Goal: Check status: Check status

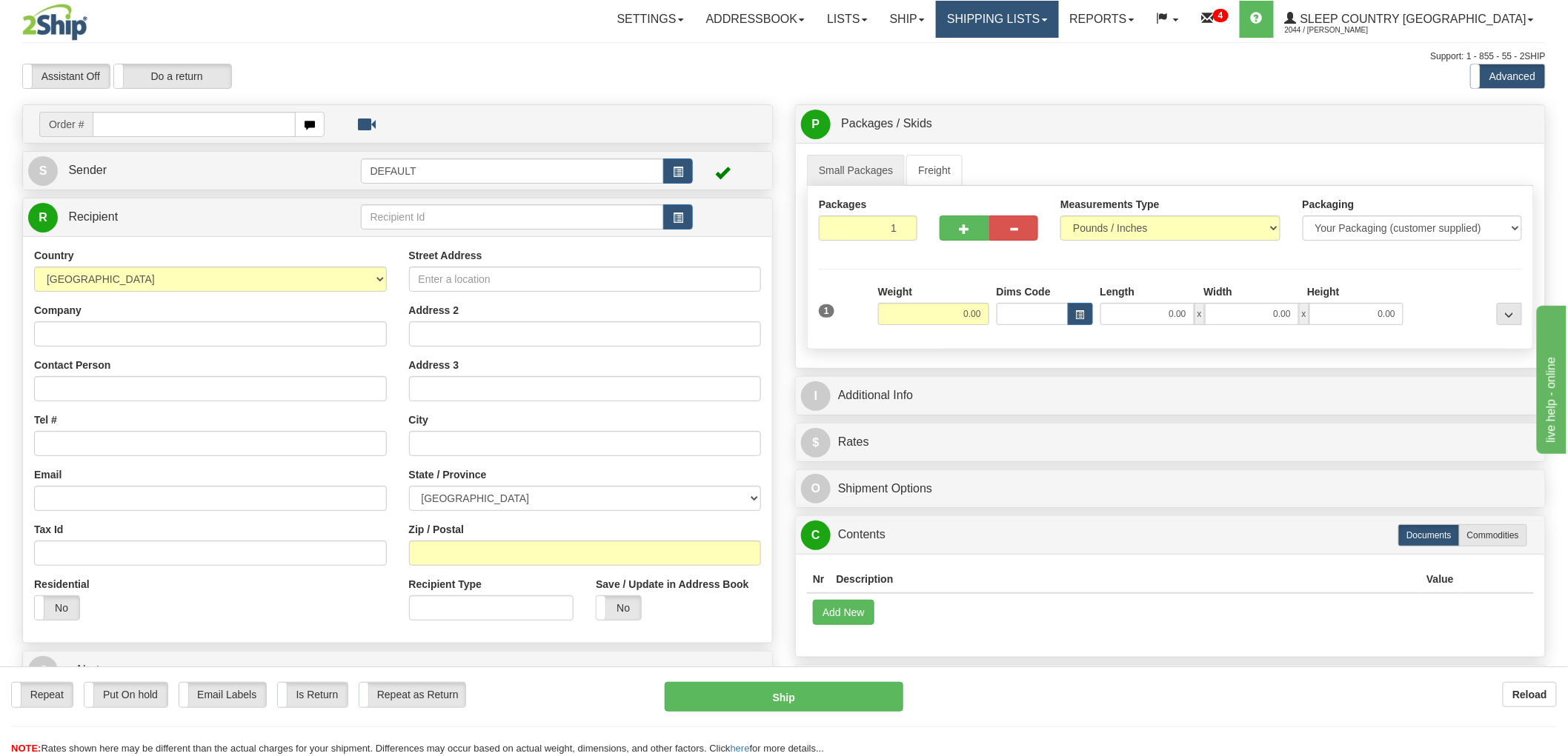
click at [1058, 22] on link "Shipping lists" at bounding box center [996, 20] width 122 height 37
click at [1043, 70] on span "Search Shipment History" at bounding box center [985, 71] width 115 height 12
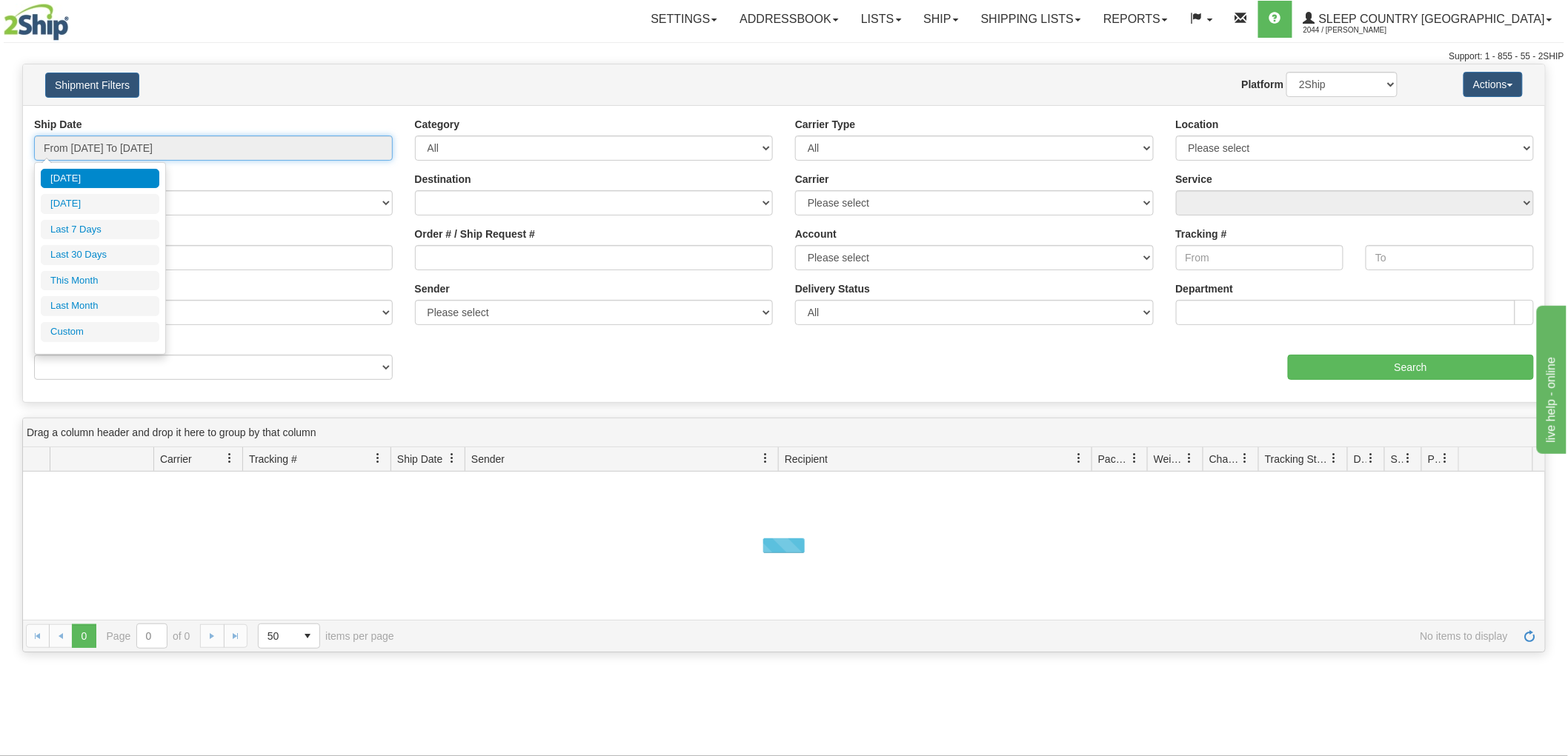
click at [187, 153] on input "From [DATE] To [DATE]" at bounding box center [214, 147] width 358 height 25
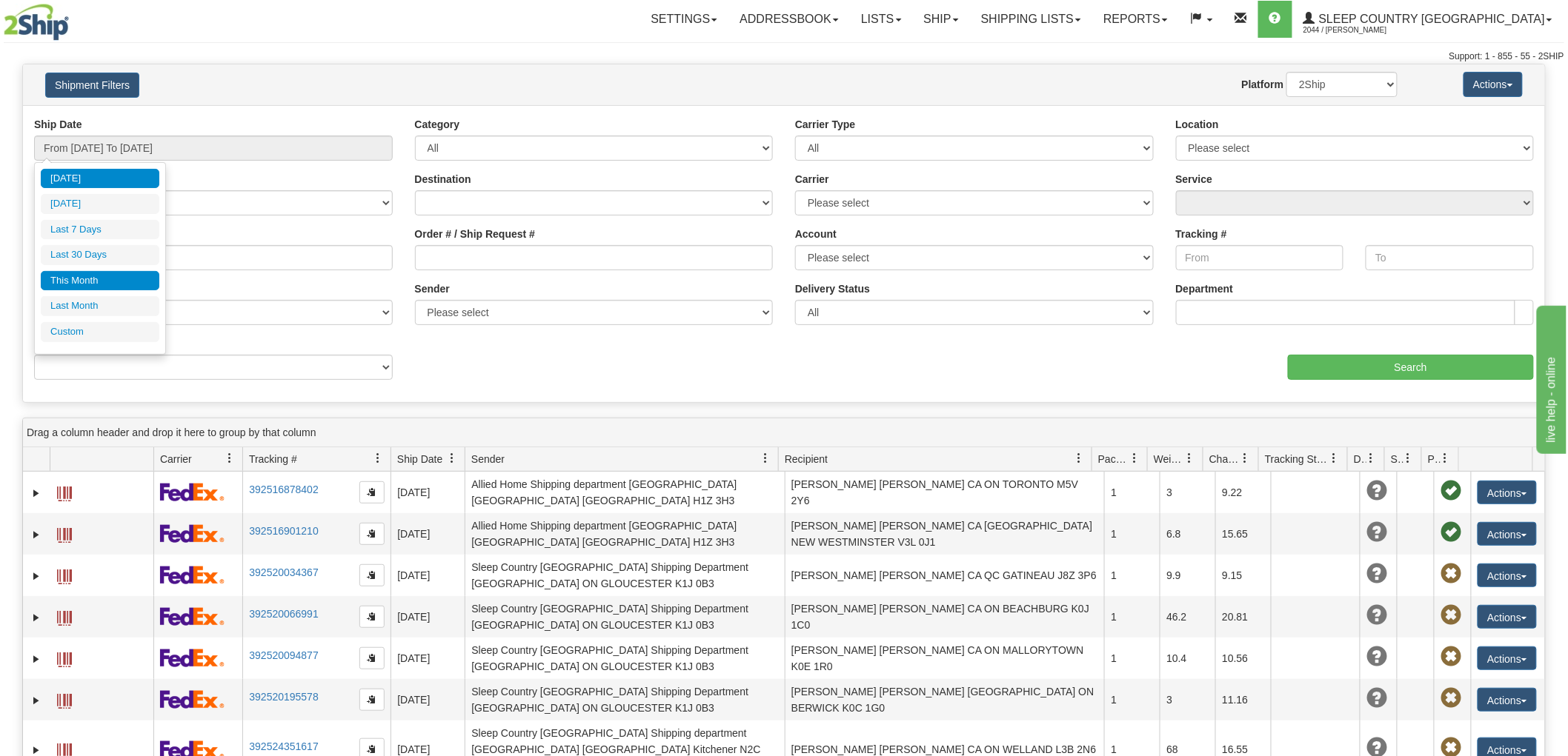
click at [104, 286] on li "This Month" at bounding box center [100, 281] width 118 height 20
type input "From [DATE] To [DATE]"
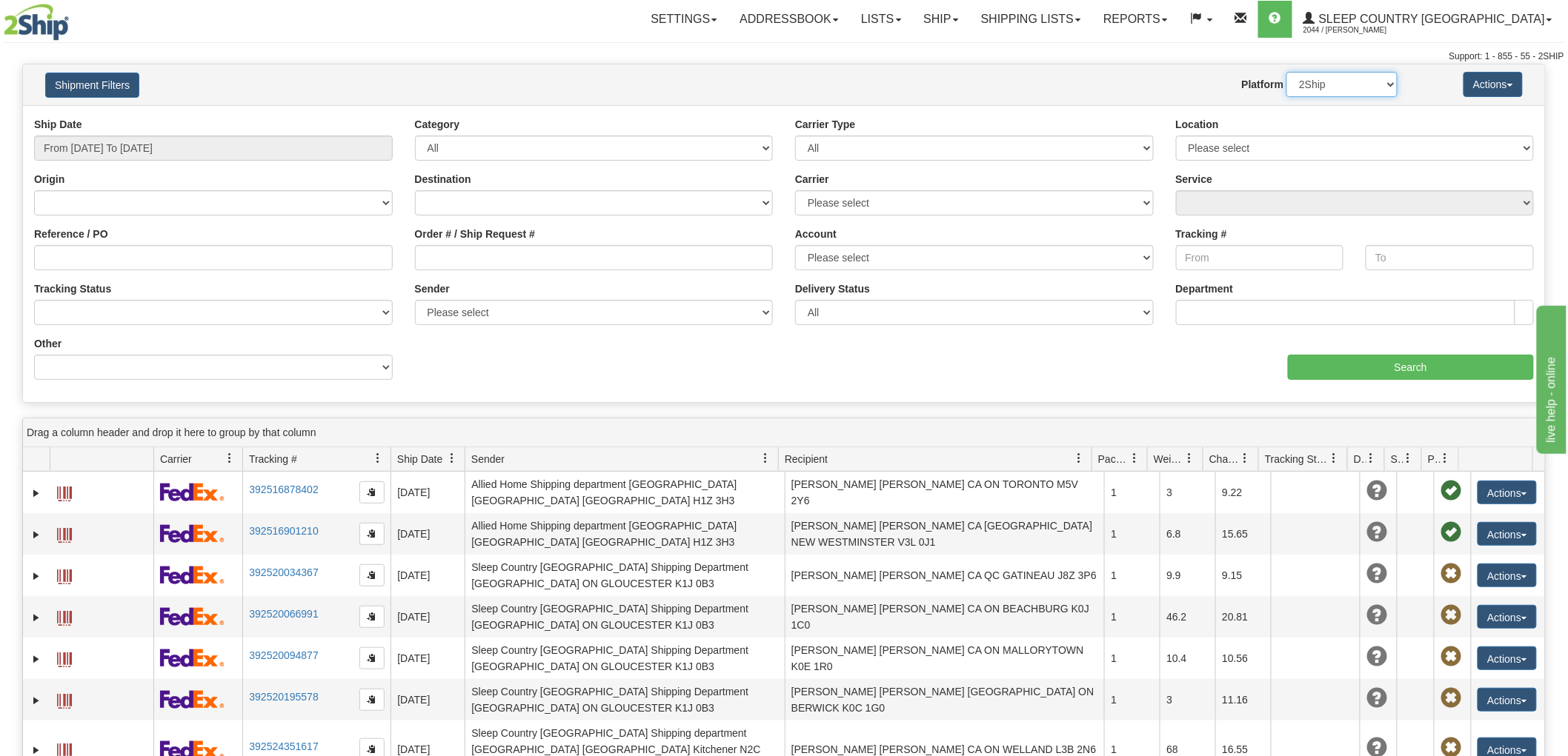
click at [1304, 87] on select "2Ship Imported" at bounding box center [1341, 84] width 111 height 25
click at [1286, 72] on select "2Ship Imported" at bounding box center [1341, 84] width 111 height 25
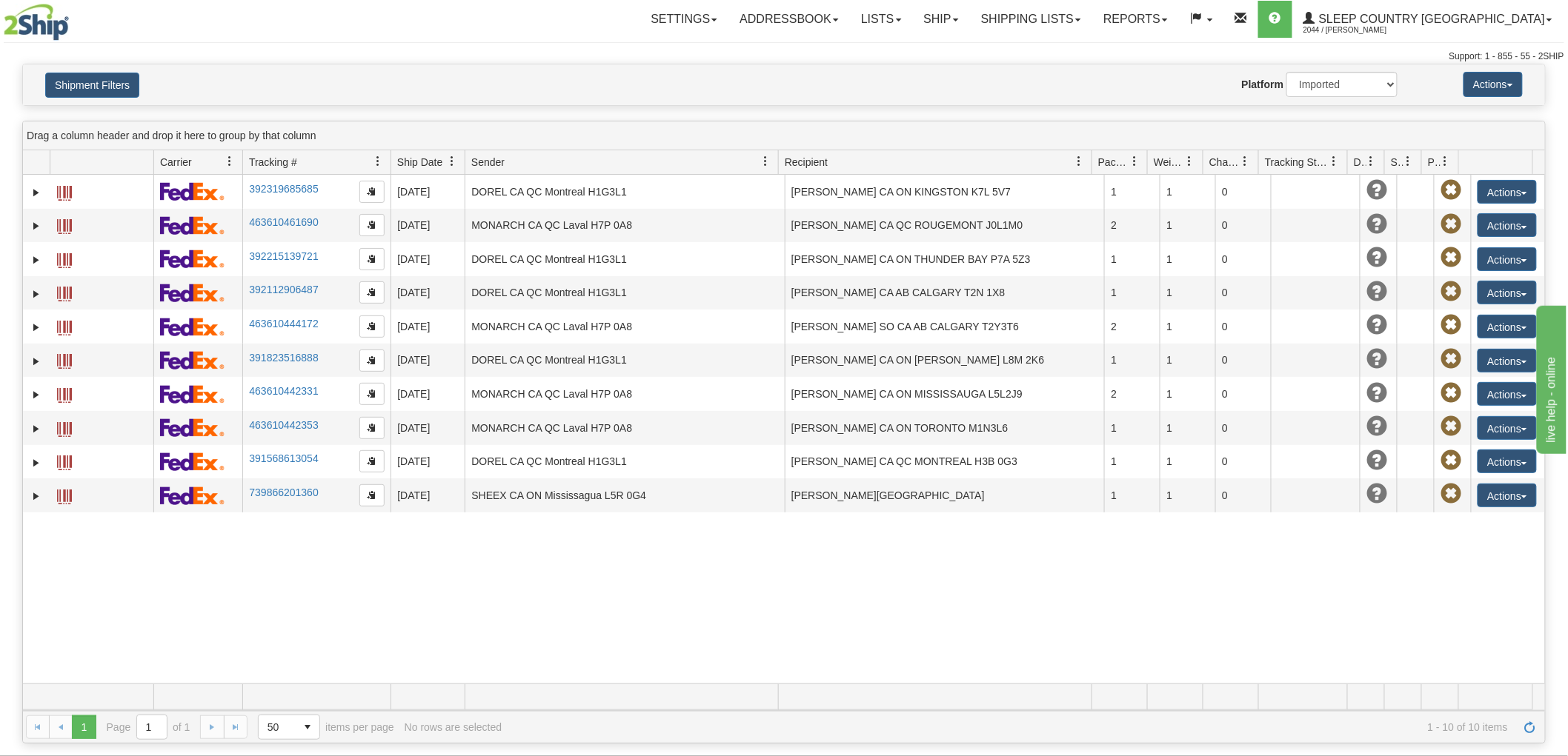
click at [186, 639] on div "-10114340 2044 392319685685 08/20/2025 08/20/2025 12:00:00 AM DOREL CA QC Montr…" at bounding box center [784, 429] width 1521 height 509
click at [124, 84] on button "Shipment Filters" at bounding box center [91, 85] width 94 height 25
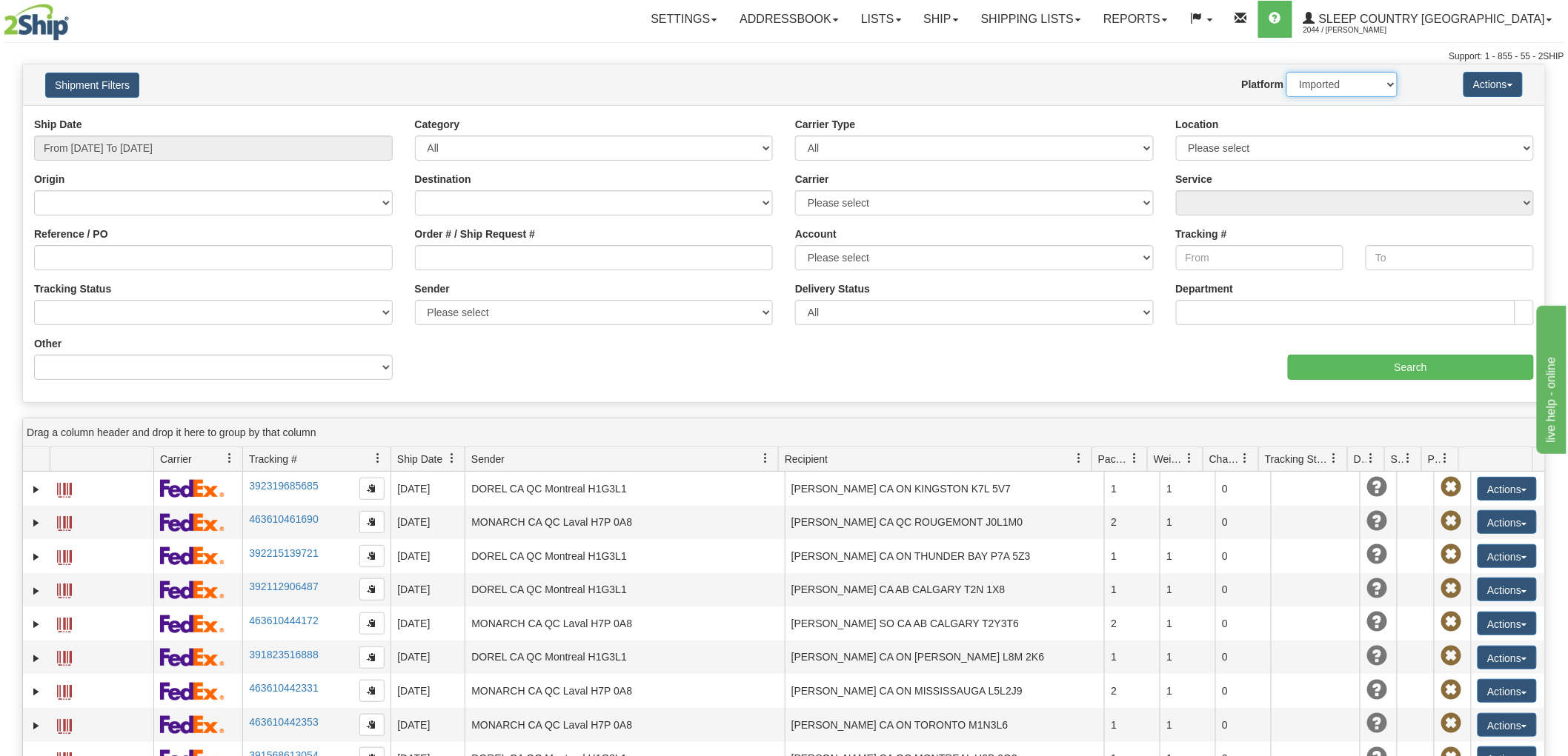
click at [1358, 78] on select "2Ship Imported" at bounding box center [1341, 84] width 111 height 25
select select "0"
click at [1286, 72] on select "2Ship Imported" at bounding box center [1341, 84] width 111 height 25
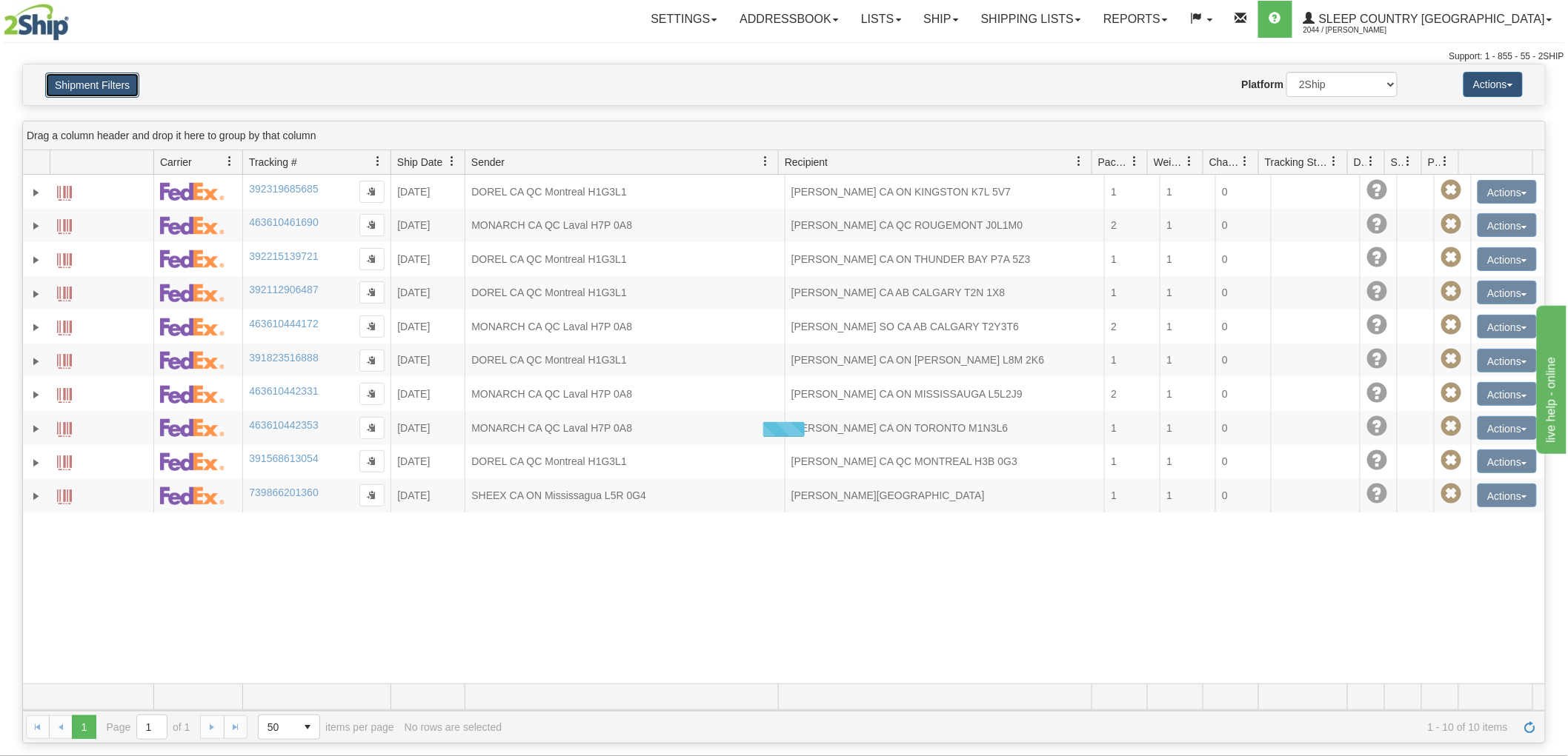
click at [85, 85] on button "Shipment Filters" at bounding box center [91, 85] width 94 height 25
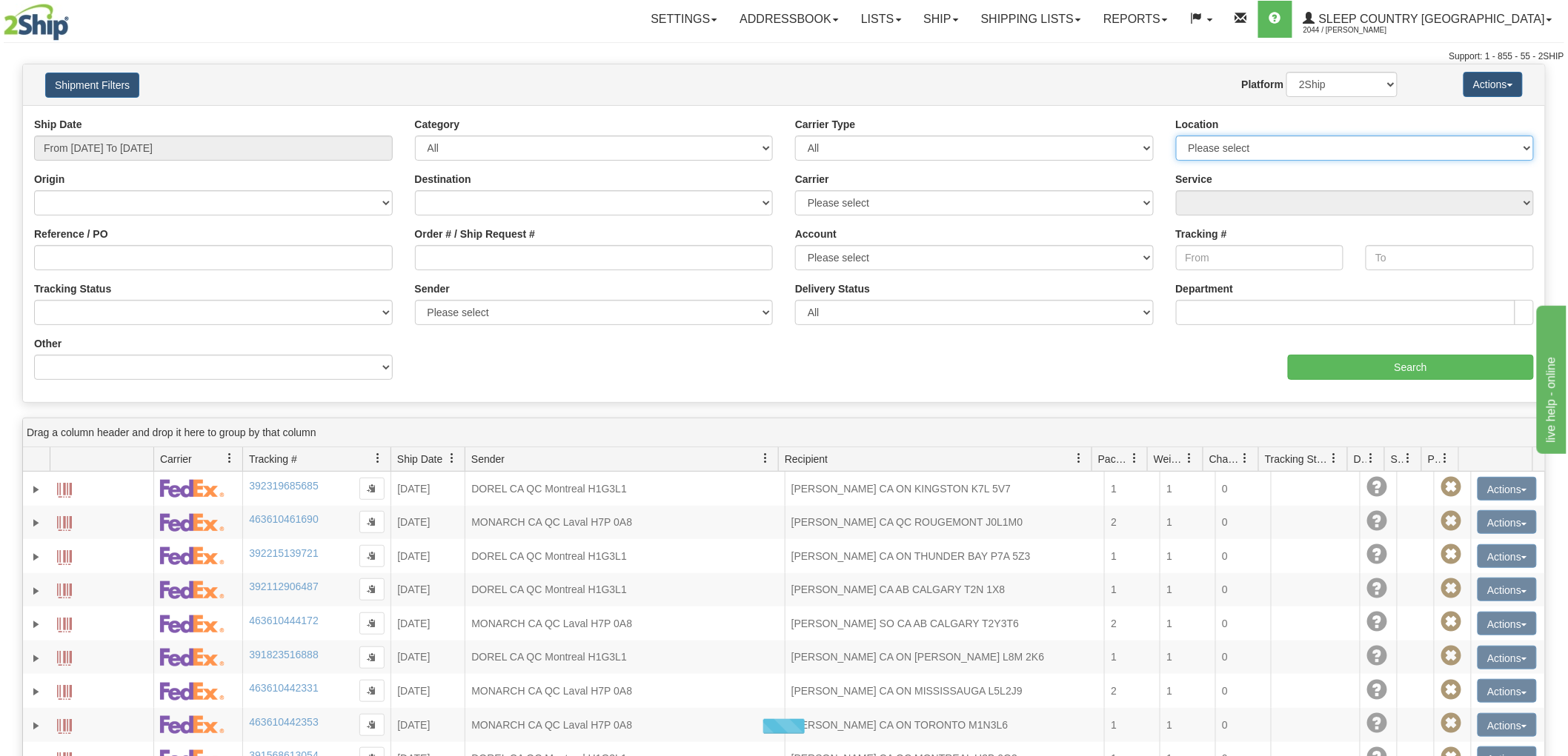
click at [1257, 144] on select "Please select Old Toronto DC 921 922 93 94 97 390 915 916 98 902 95 96 90 91 92…" at bounding box center [1354, 147] width 358 height 25
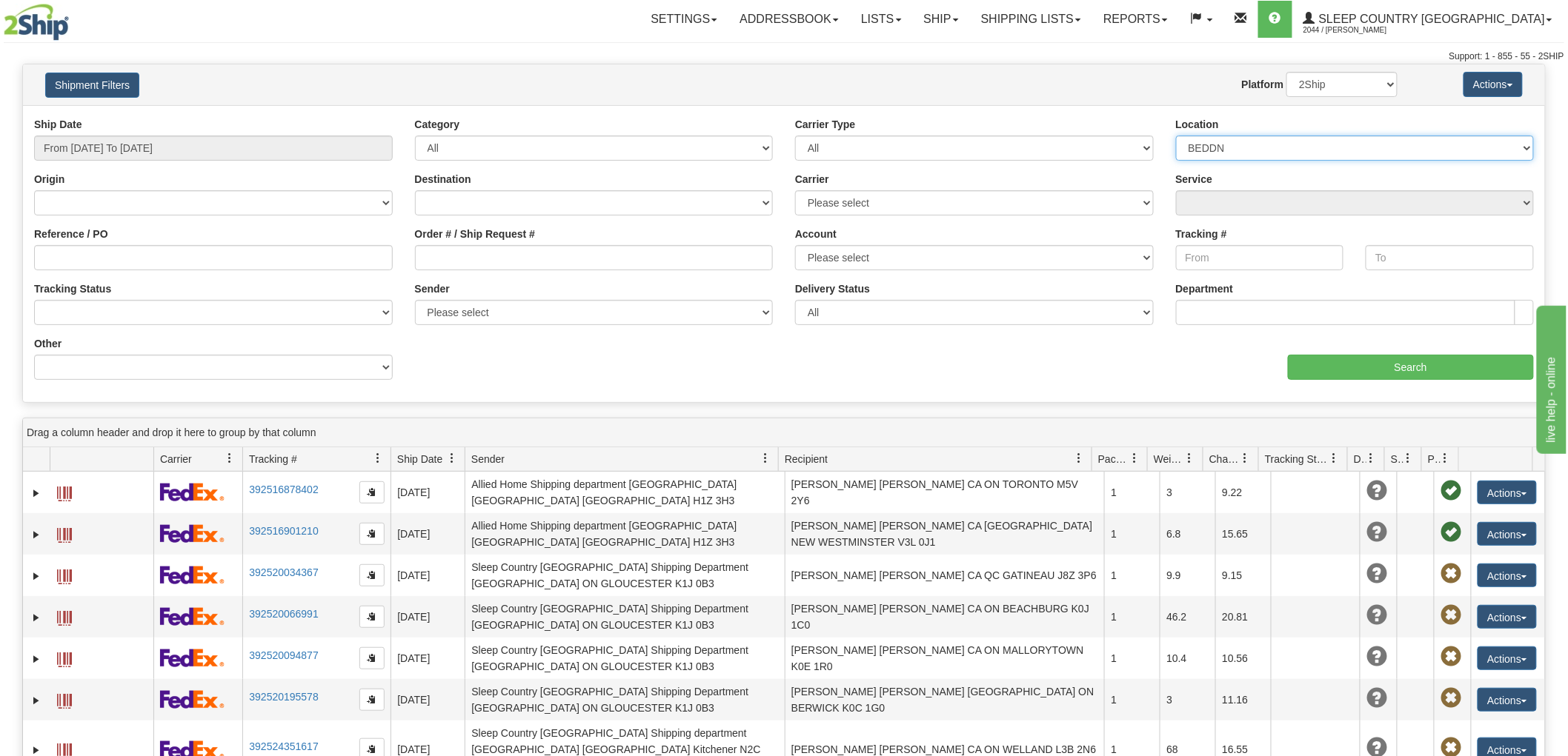
click at [1175, 135] on select "Please select Old Toronto DC 921 922 93 94 97 390 915 916 98 902 95 96 90 91 92…" at bounding box center [1354, 147] width 358 height 25
click at [1400, 351] on div "aaa Search" at bounding box center [1164, 358] width 761 height 44
click at [1381, 367] on input "Search" at bounding box center [1410, 366] width 246 height 25
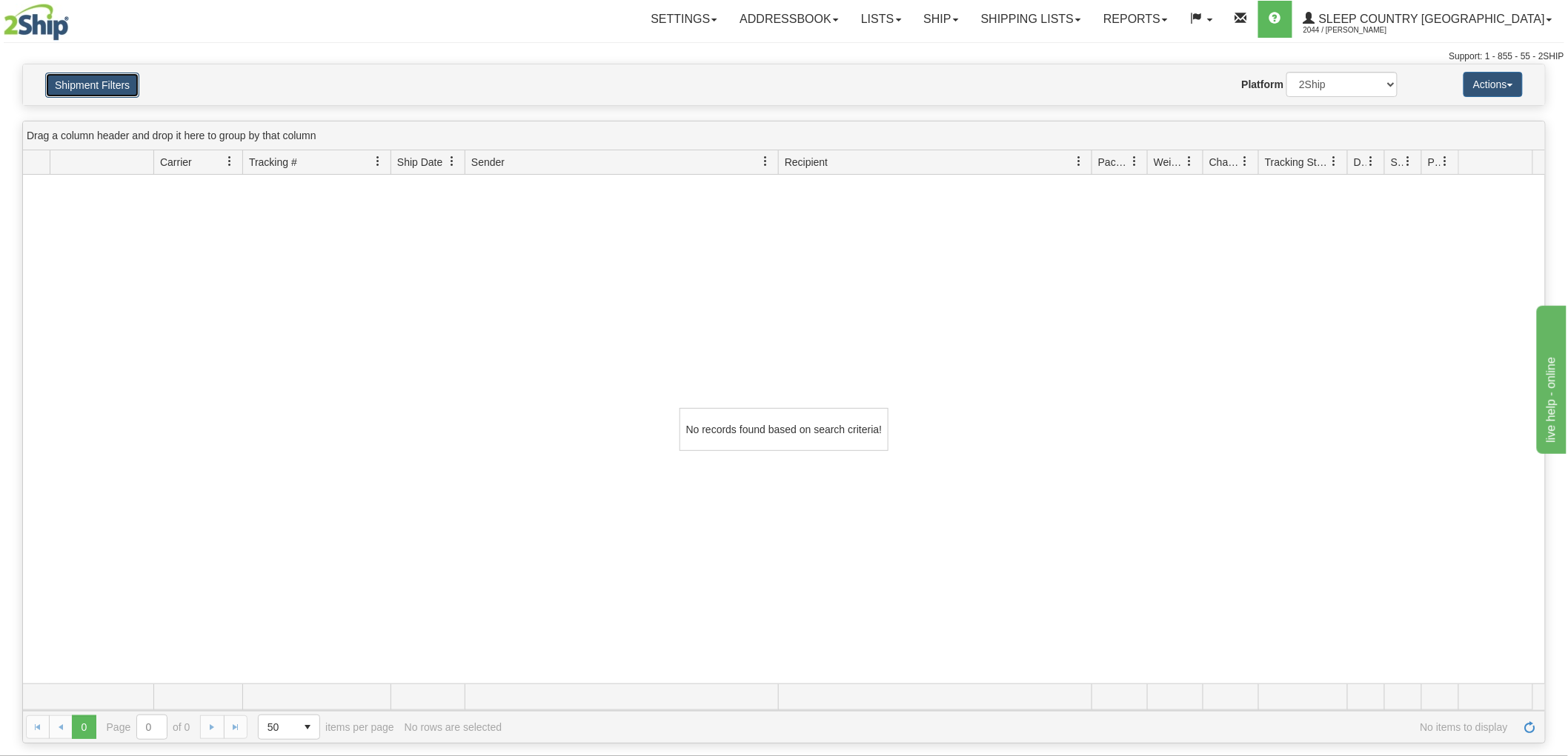
click at [88, 74] on button "Shipment Filters" at bounding box center [91, 85] width 94 height 25
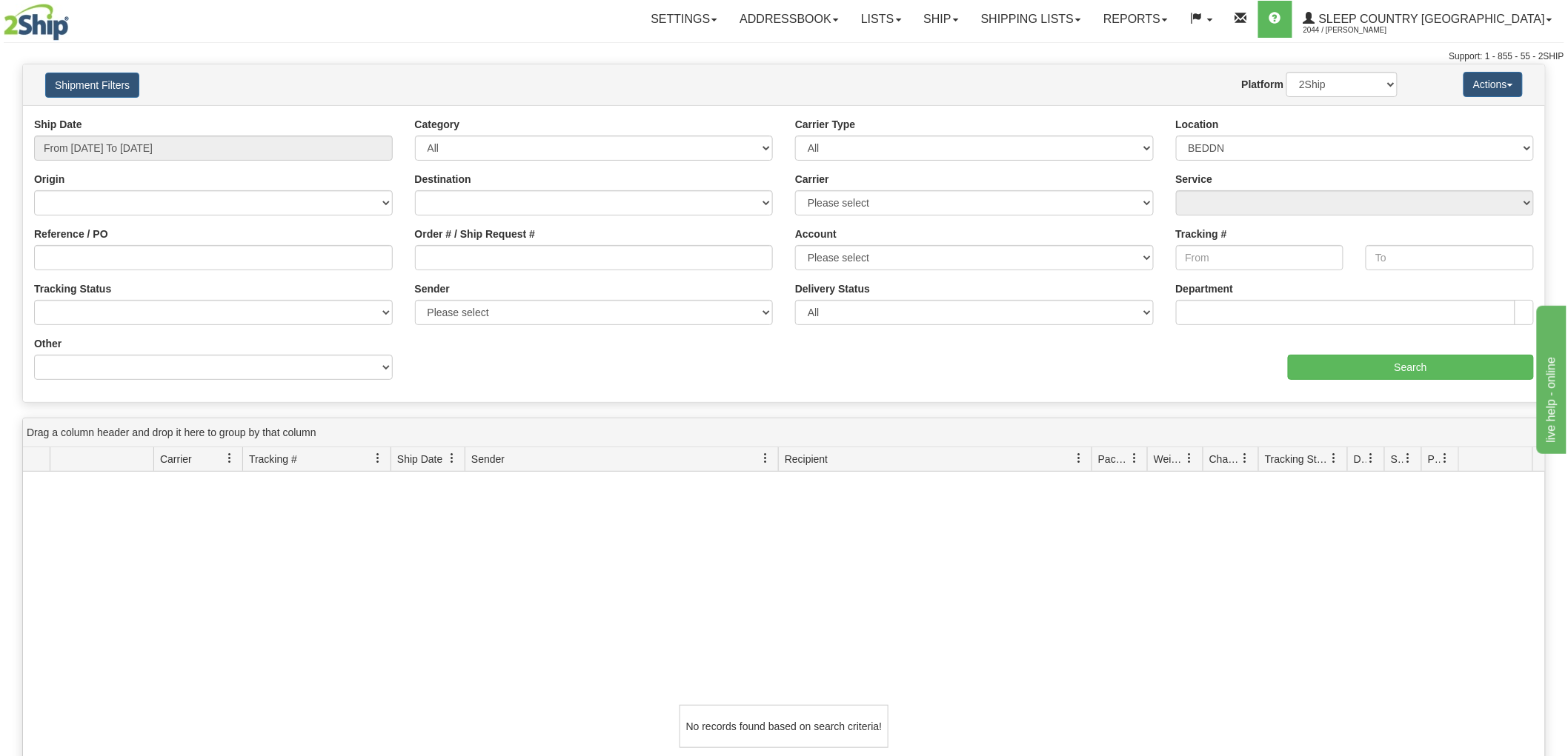
click at [1352, 341] on div "aaa Search" at bounding box center [1164, 358] width 761 height 44
click at [1354, 348] on div "aaa Search" at bounding box center [1164, 358] width 761 height 44
click at [1351, 364] on input "Search" at bounding box center [1410, 366] width 246 height 25
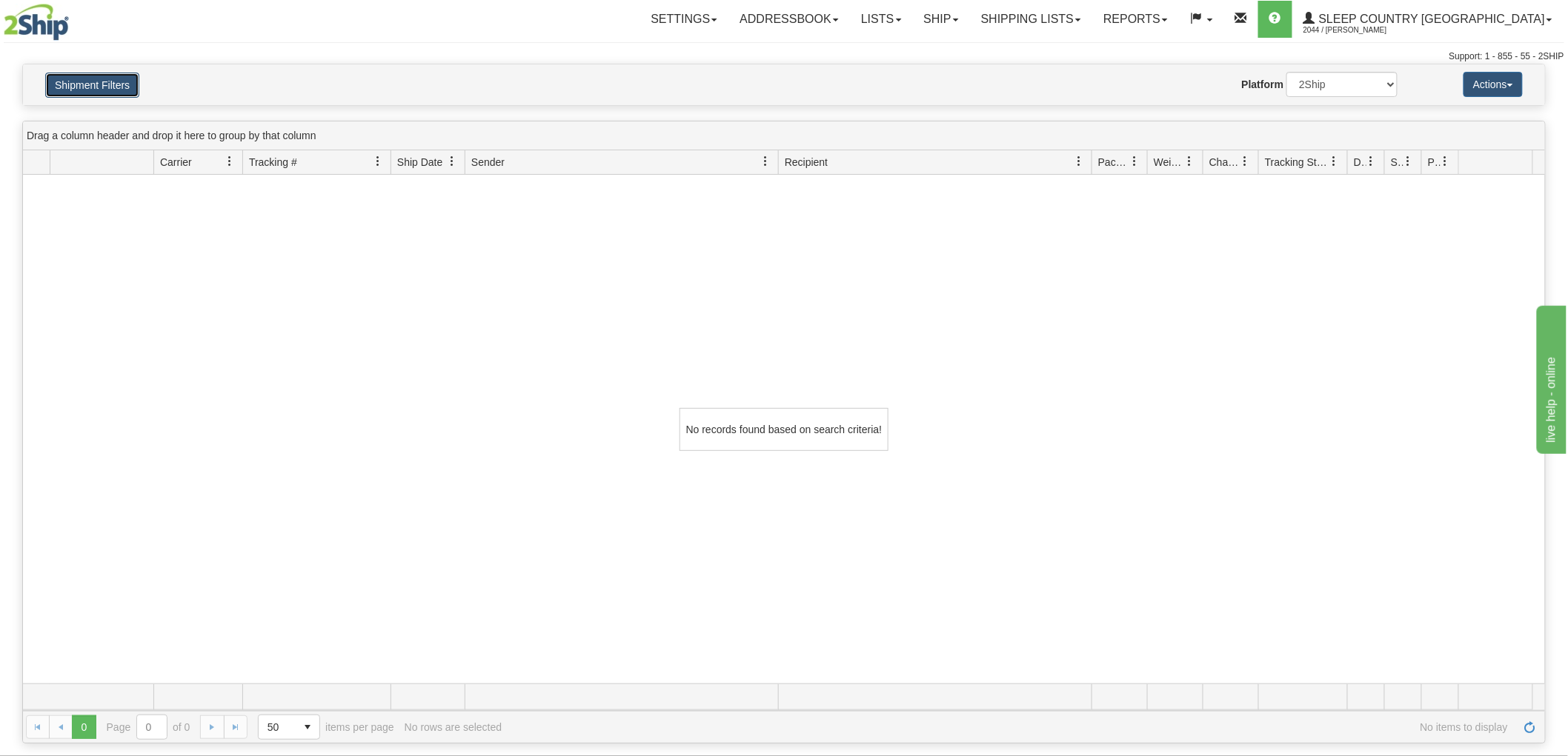
click at [100, 92] on button "Shipment Filters" at bounding box center [91, 85] width 94 height 25
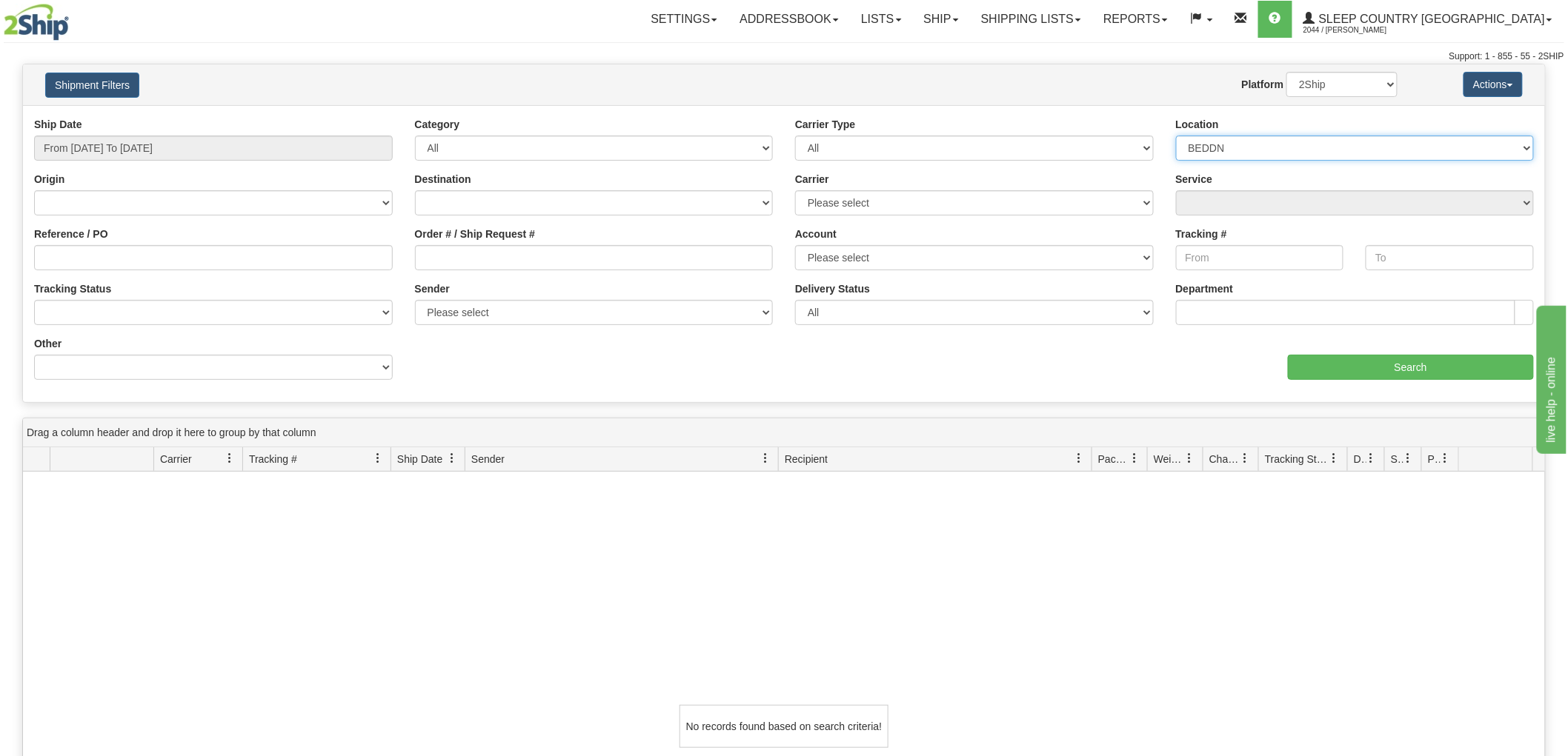
click at [1219, 145] on select "Please select Old Toronto DC 921 922 93 94 97 390 915 916 98 902 95 96 90 91 92…" at bounding box center [1354, 147] width 358 height 25
select select "6657"
click at [1175, 135] on select "Please select Old Toronto DC 921 922 93 94 97 390 915 916 98 902 95 96 90 91 92…" at bounding box center [1354, 147] width 358 height 25
click at [1392, 365] on input "Search" at bounding box center [1410, 366] width 246 height 25
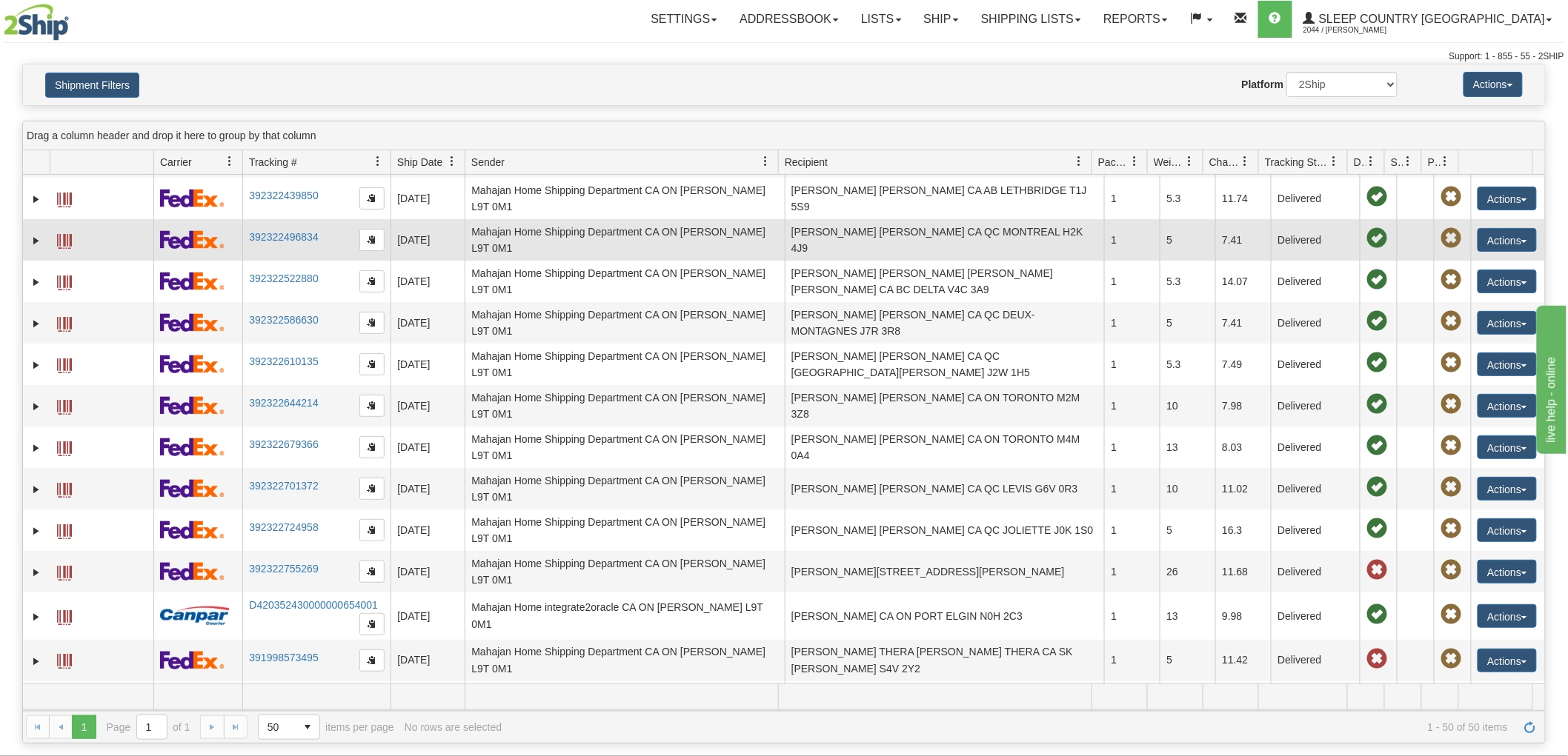
scroll to position [246, 0]
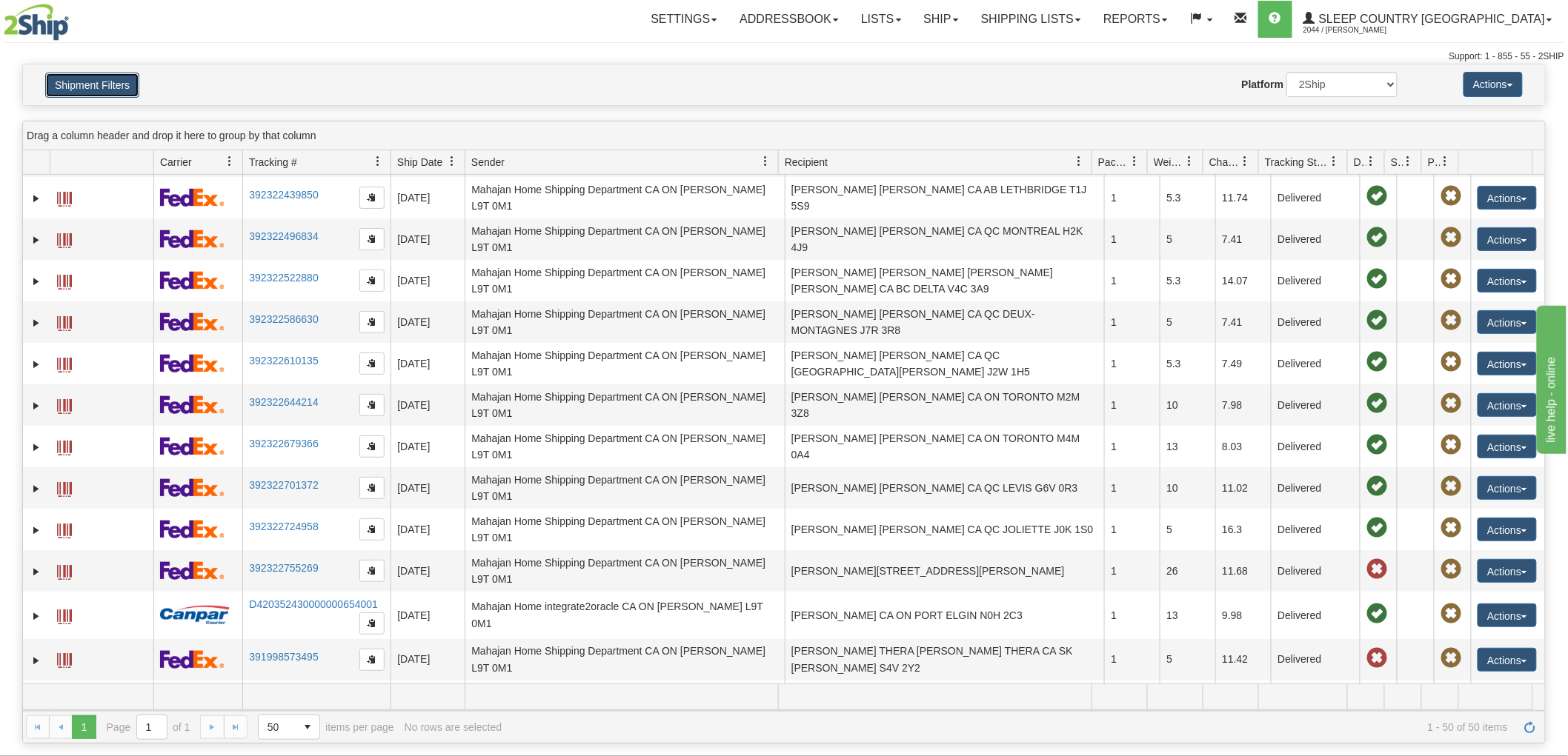
click at [77, 82] on button "Shipment Filters" at bounding box center [91, 85] width 94 height 25
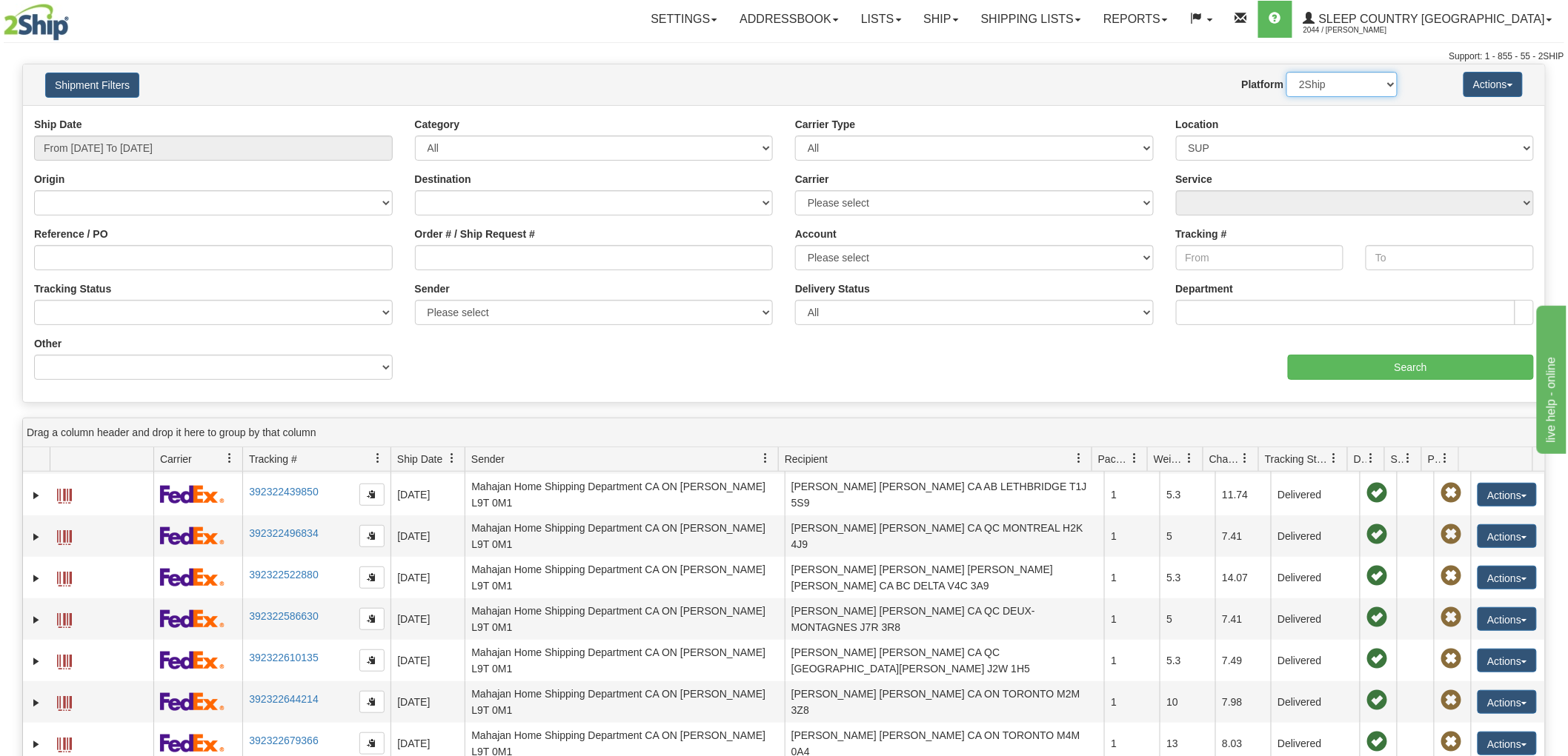
drag, startPoint x: 1353, startPoint y: 81, endPoint x: 1326, endPoint y: 81, distance: 27.0
click at [1329, 81] on select "2Ship Imported" at bounding box center [1341, 84] width 111 height 25
select select "1"
click at [1286, 72] on select "2Ship Imported" at bounding box center [1341, 84] width 111 height 25
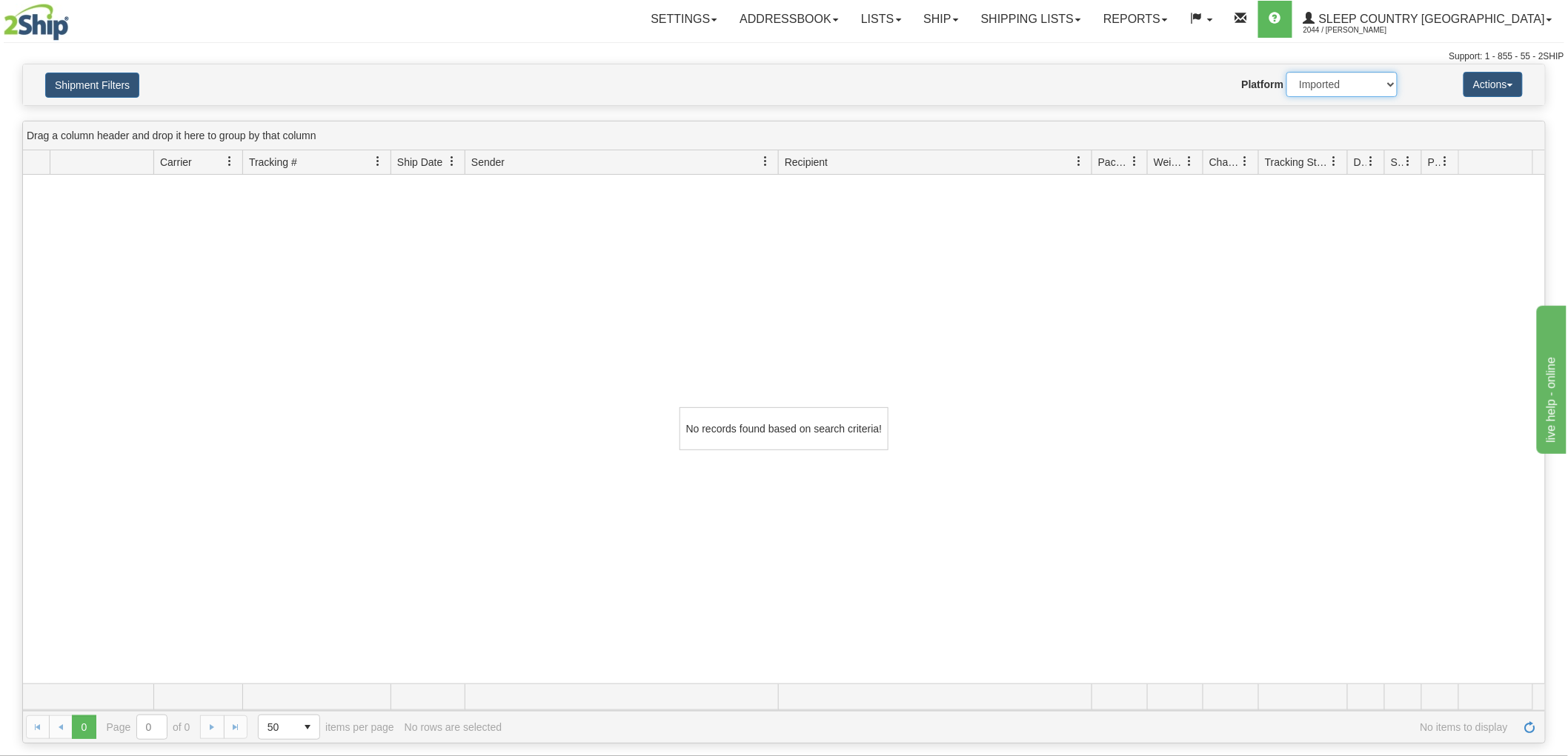
scroll to position [0, 0]
click at [100, 73] on button "Shipment Filters" at bounding box center [91, 85] width 94 height 25
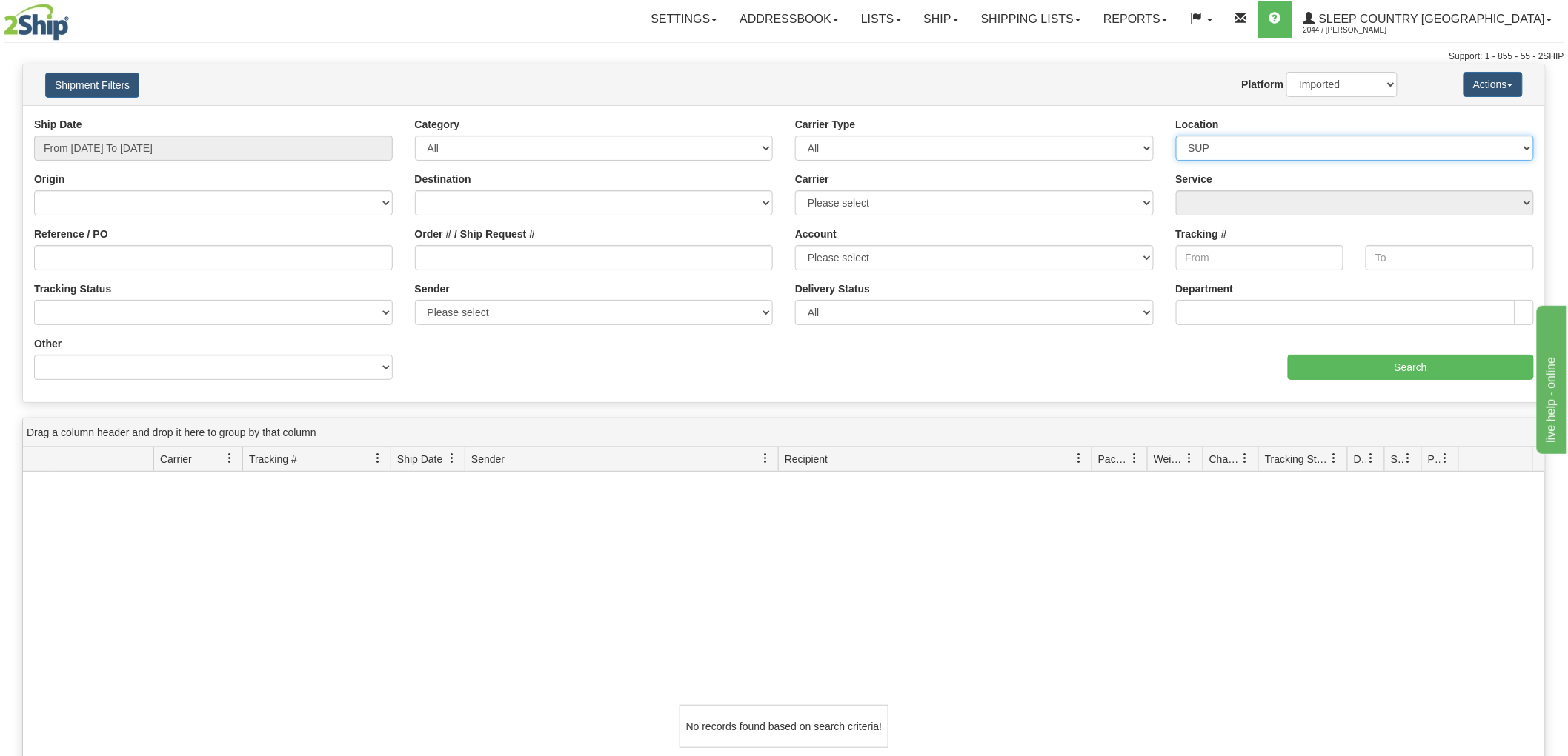
click at [1291, 145] on select "Please select Old Toronto DC 921 922 93 94 97 390 915 916 98 902 95 96 90 91 92…" at bounding box center [1354, 147] width 358 height 25
select select
click at [1175, 135] on select "Please select Old Toronto DC 921 922 93 94 97 390 915 916 98 902 95 96 90 91 92…" at bounding box center [1354, 147] width 358 height 25
click at [1367, 365] on input "Search" at bounding box center [1410, 366] width 246 height 25
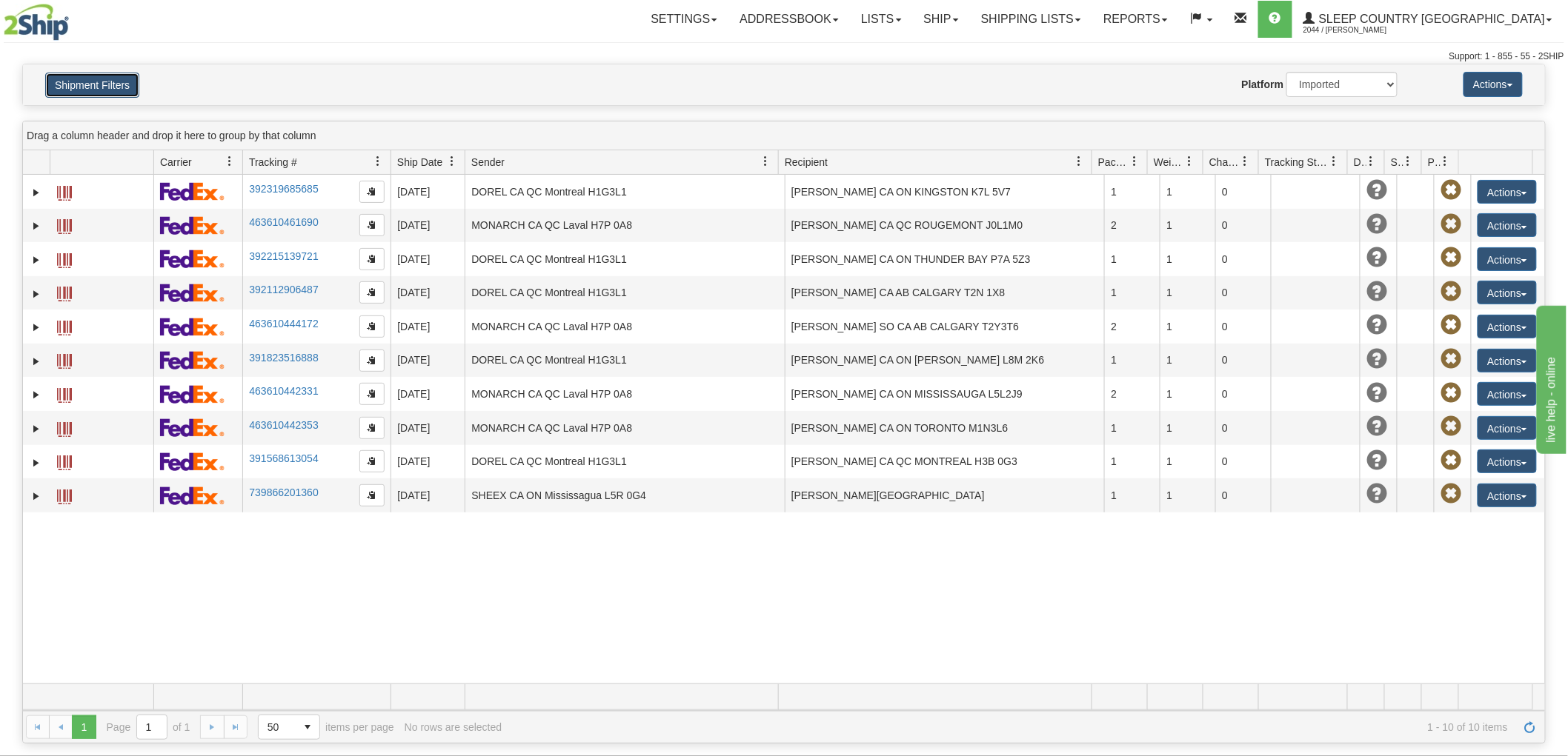
click at [101, 73] on button "Shipment Filters" at bounding box center [91, 85] width 94 height 25
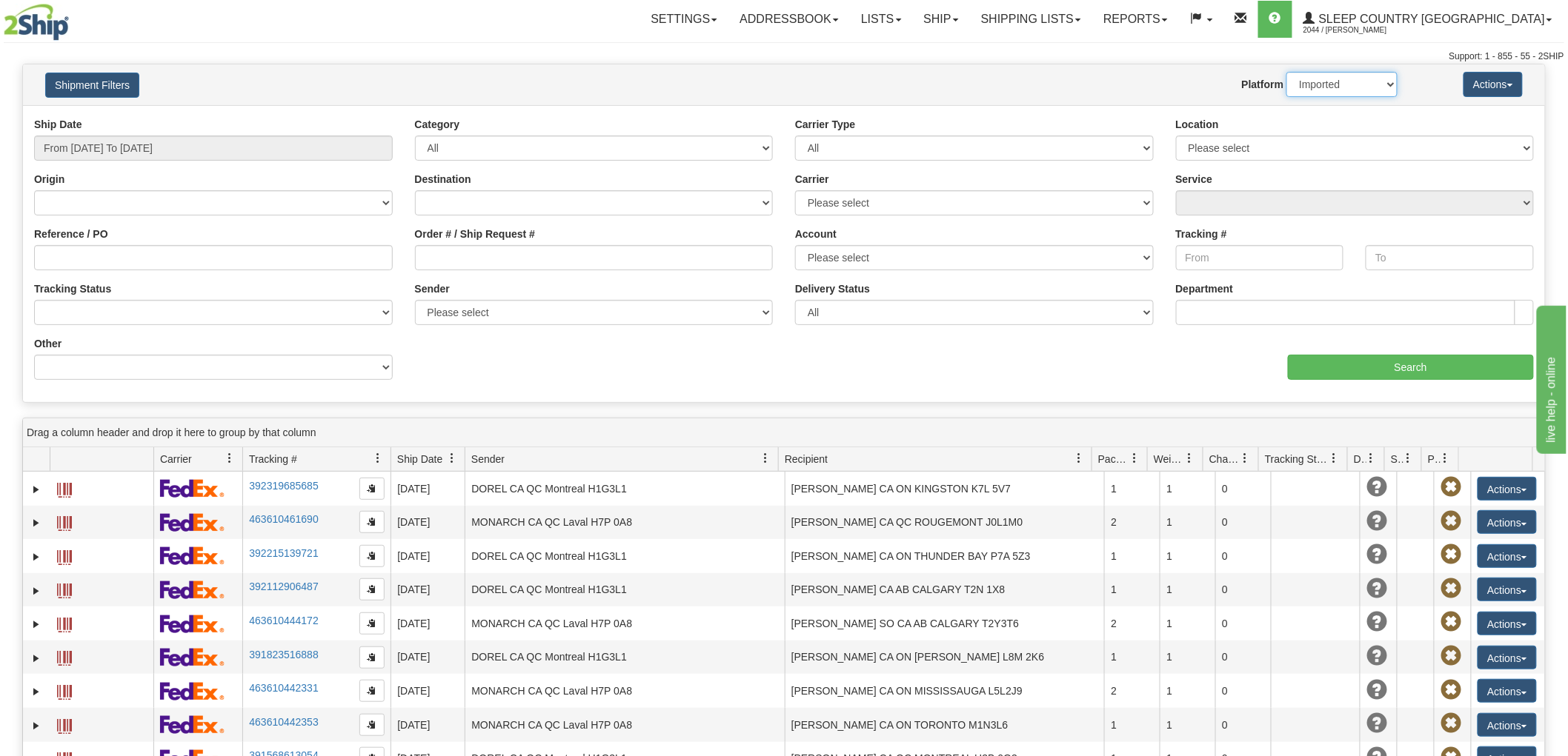
click at [1326, 89] on select "2Ship Imported" at bounding box center [1341, 84] width 111 height 25
select select "0"
click at [1286, 72] on select "2Ship Imported" at bounding box center [1341, 84] width 111 height 25
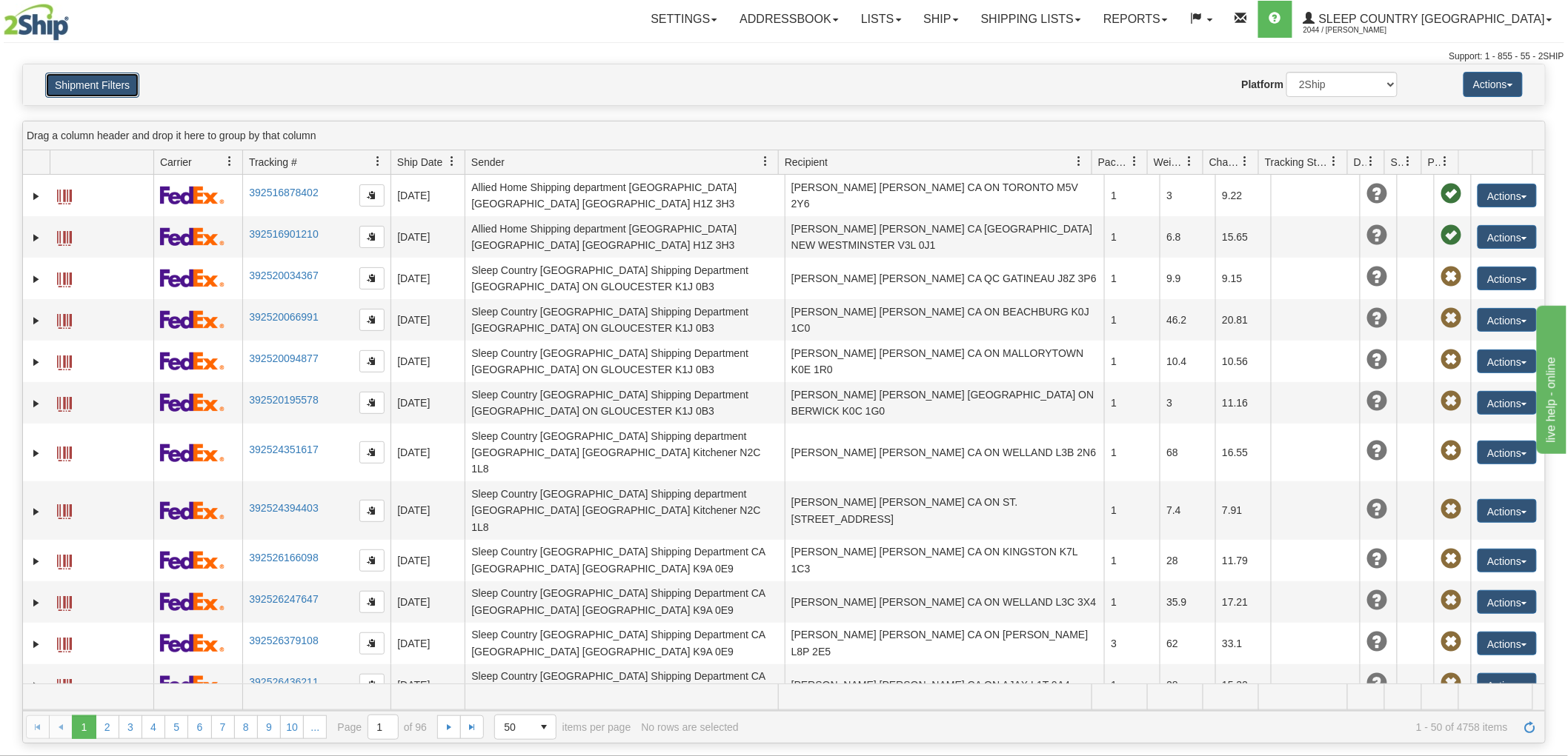
click at [84, 79] on button "Shipment Filters" at bounding box center [91, 85] width 94 height 25
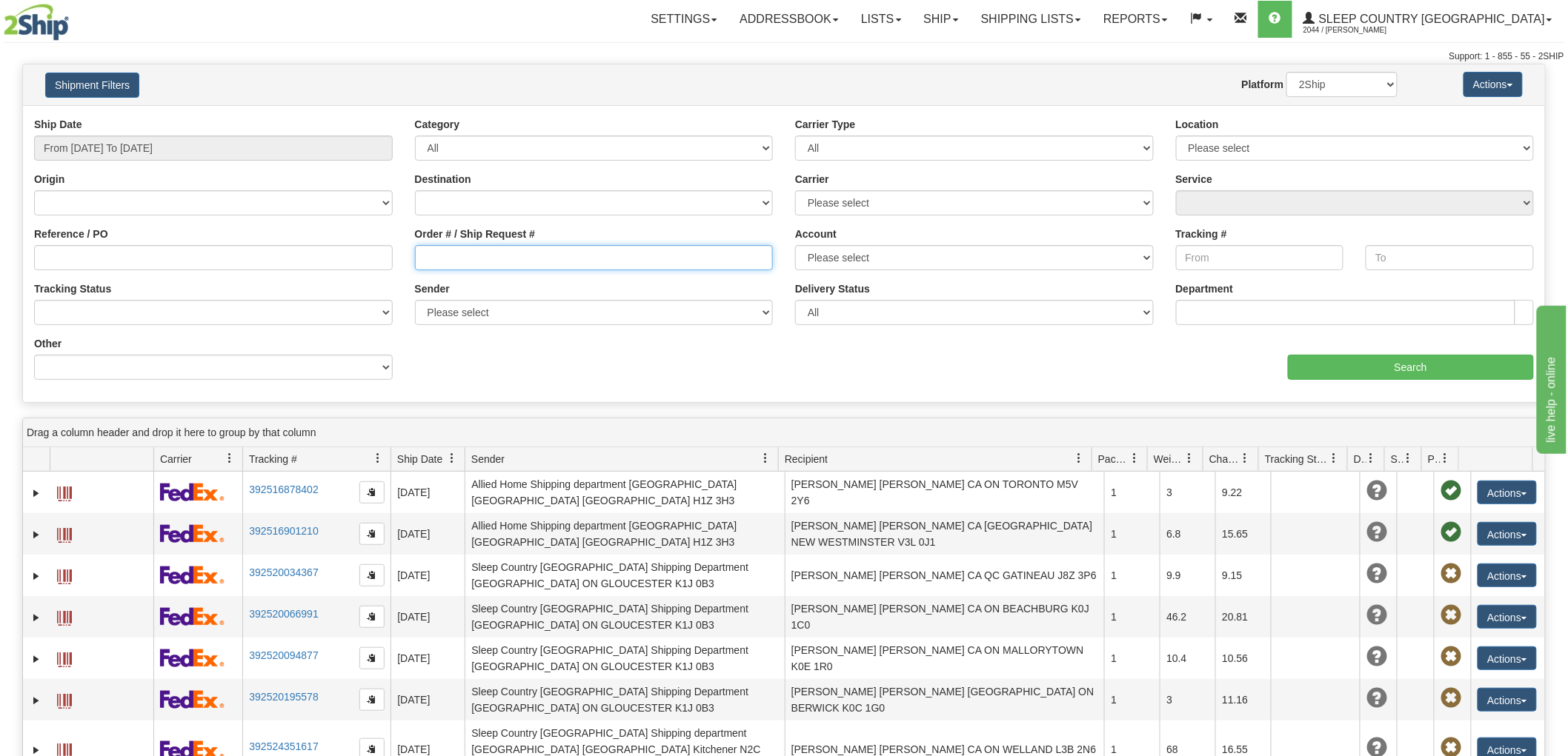
click at [520, 254] on input "Order # / Ship Request #" at bounding box center [594, 257] width 358 height 25
paste input "9000H986373"
type input "9000H986373"
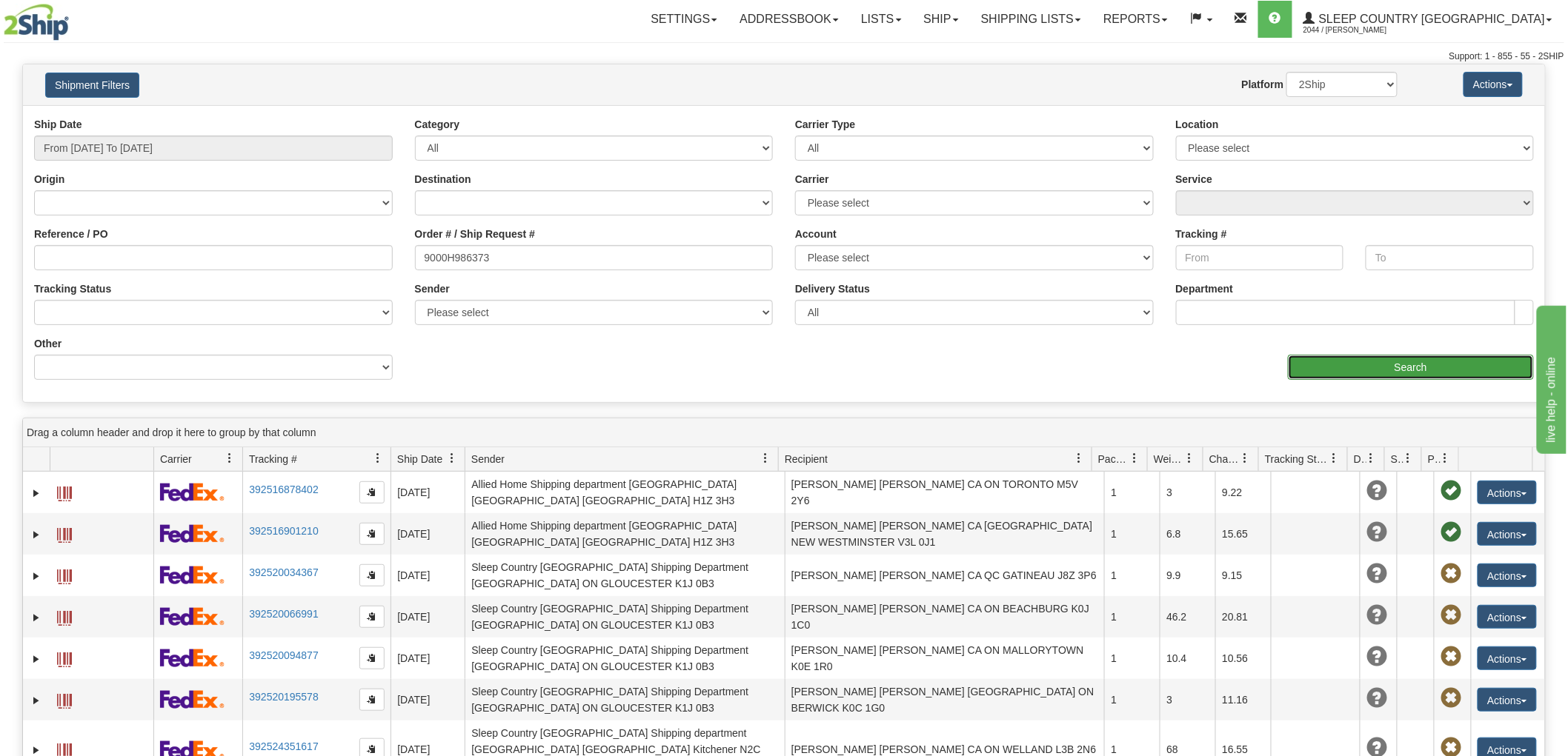
click at [1432, 365] on input "Search" at bounding box center [1410, 366] width 246 height 25
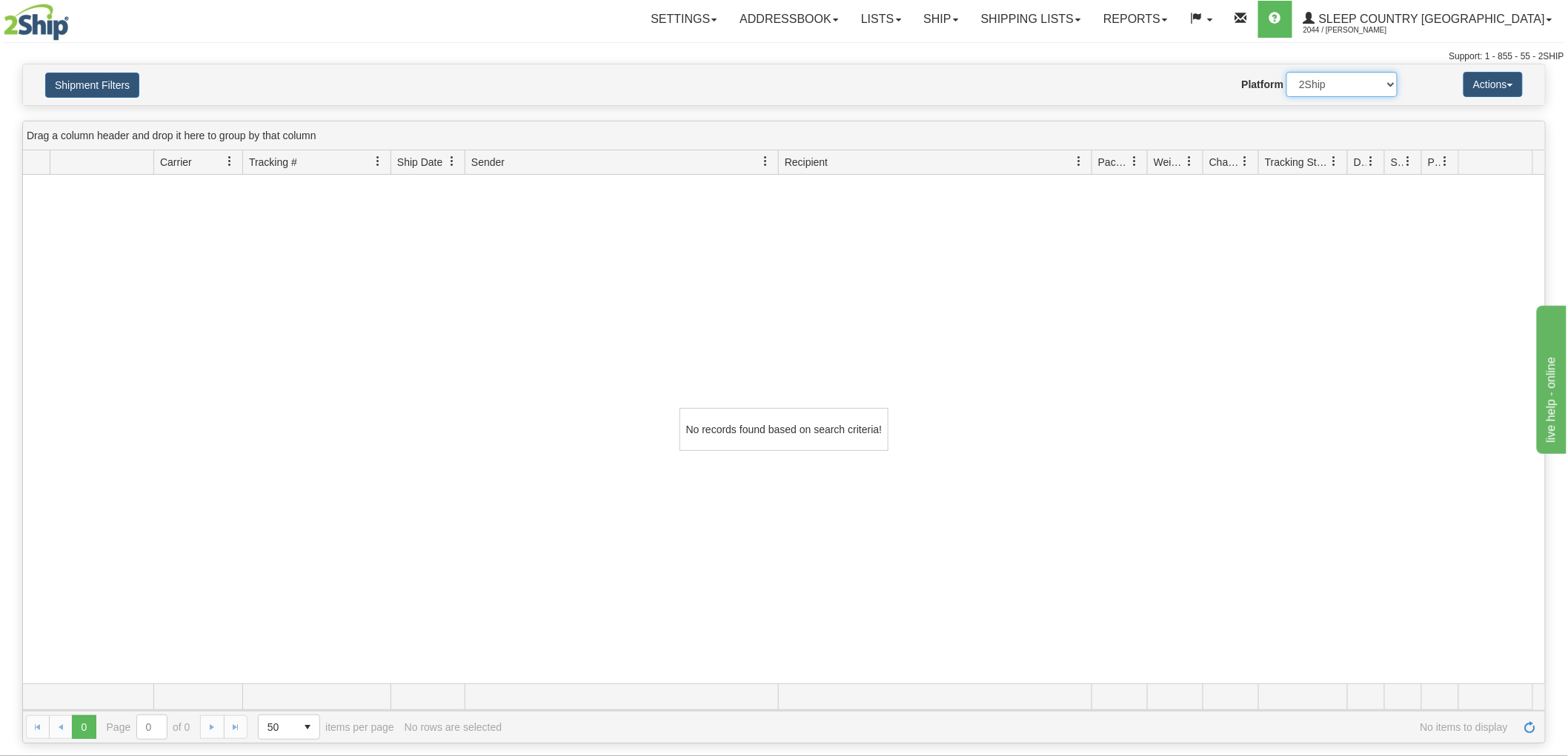
drag, startPoint x: 1356, startPoint y: 85, endPoint x: 1356, endPoint y: 96, distance: 11.0
click at [1356, 85] on select "2Ship Imported" at bounding box center [1341, 84] width 111 height 25
select select "1"
click at [1286, 72] on select "2Ship Imported" at bounding box center [1341, 84] width 111 height 25
click at [134, 85] on button "Shipment Filters" at bounding box center [91, 85] width 94 height 25
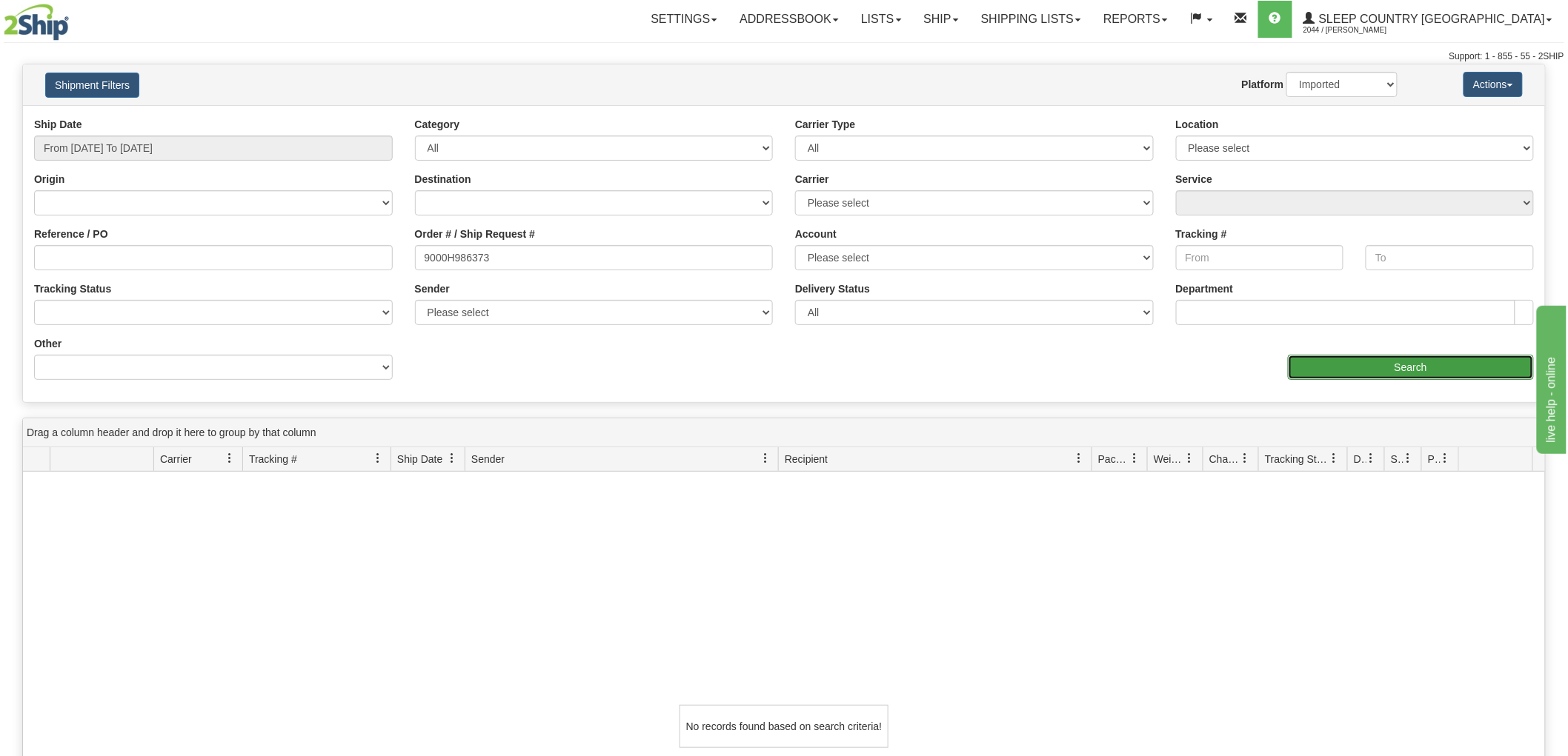
click at [1322, 370] on input "Search" at bounding box center [1410, 366] width 246 height 25
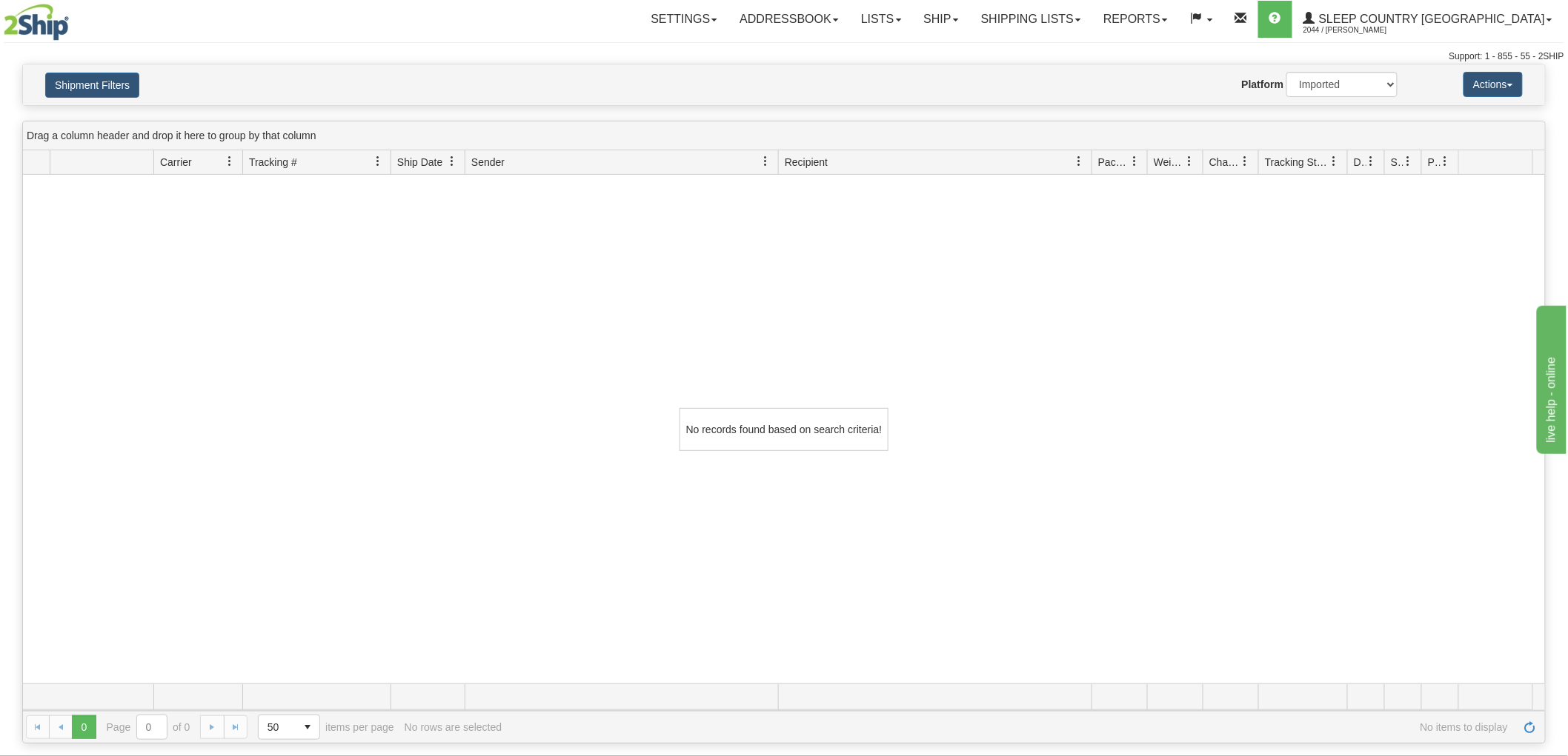
drag, startPoint x: 603, startPoint y: 753, endPoint x: 802, endPoint y: 674, distance: 214.1
click at [808, 674] on div "No records found based on search criteria!" at bounding box center [784, 429] width 1521 height 509
drag, startPoint x: 802, startPoint y: 674, endPoint x: 655, endPoint y: 756, distance: 168.3
click at [655, 755] on html "Upgrade Account Cancel Toggle navigation Settings New Senders" at bounding box center [784, 378] width 1568 height 756
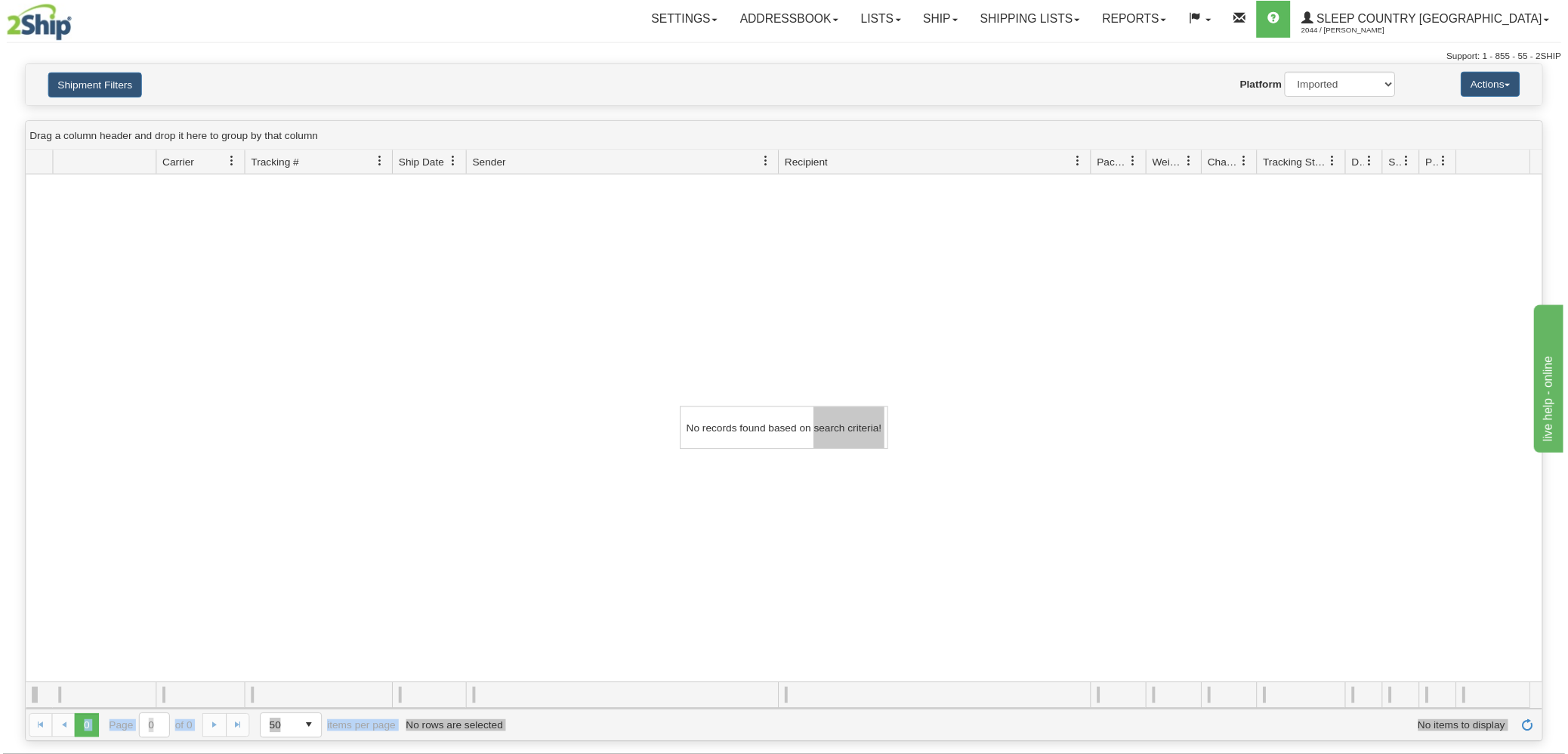
scroll to position [21, 0]
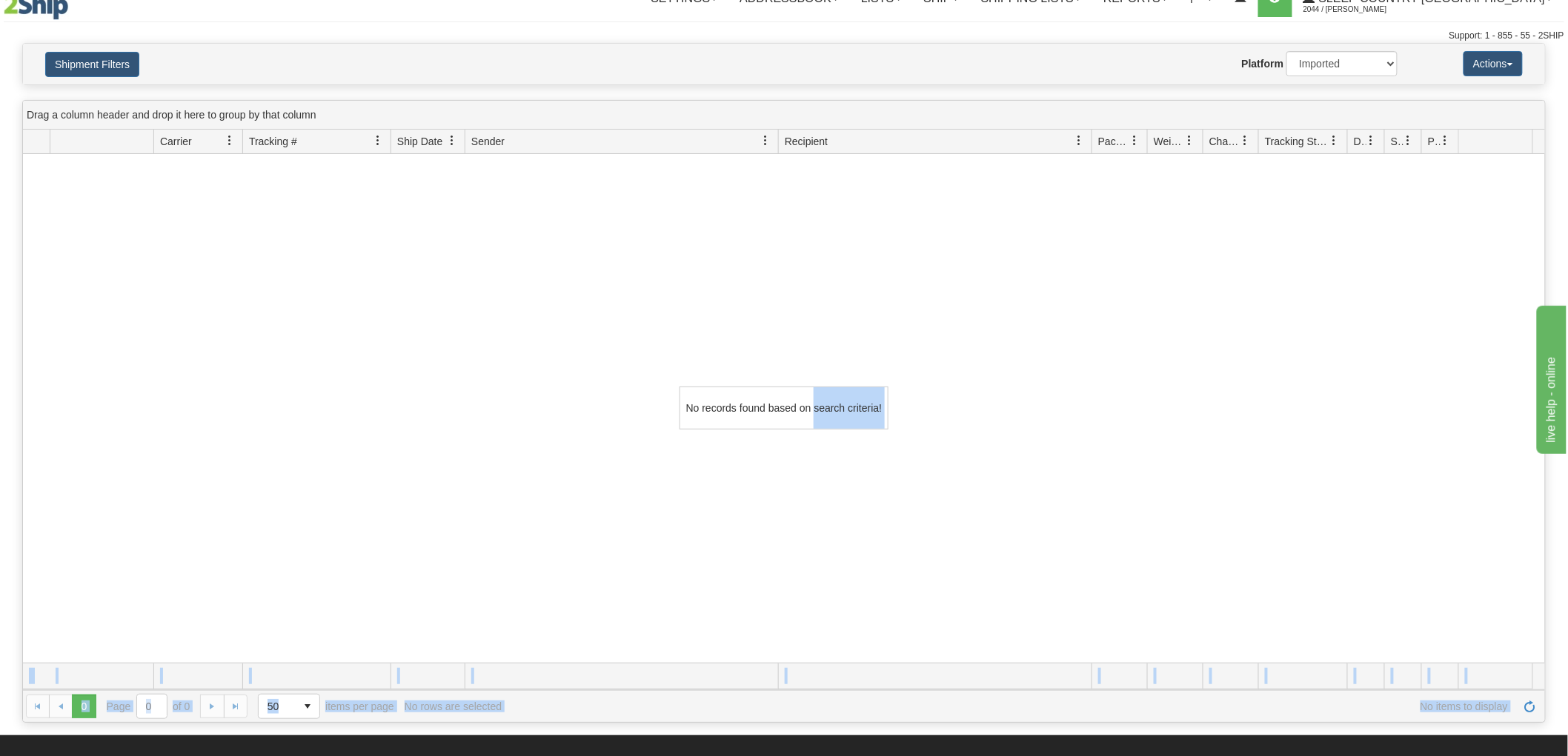
click at [1159, 408] on div "No records found based on search criteria!" at bounding box center [784, 407] width 1521 height 509
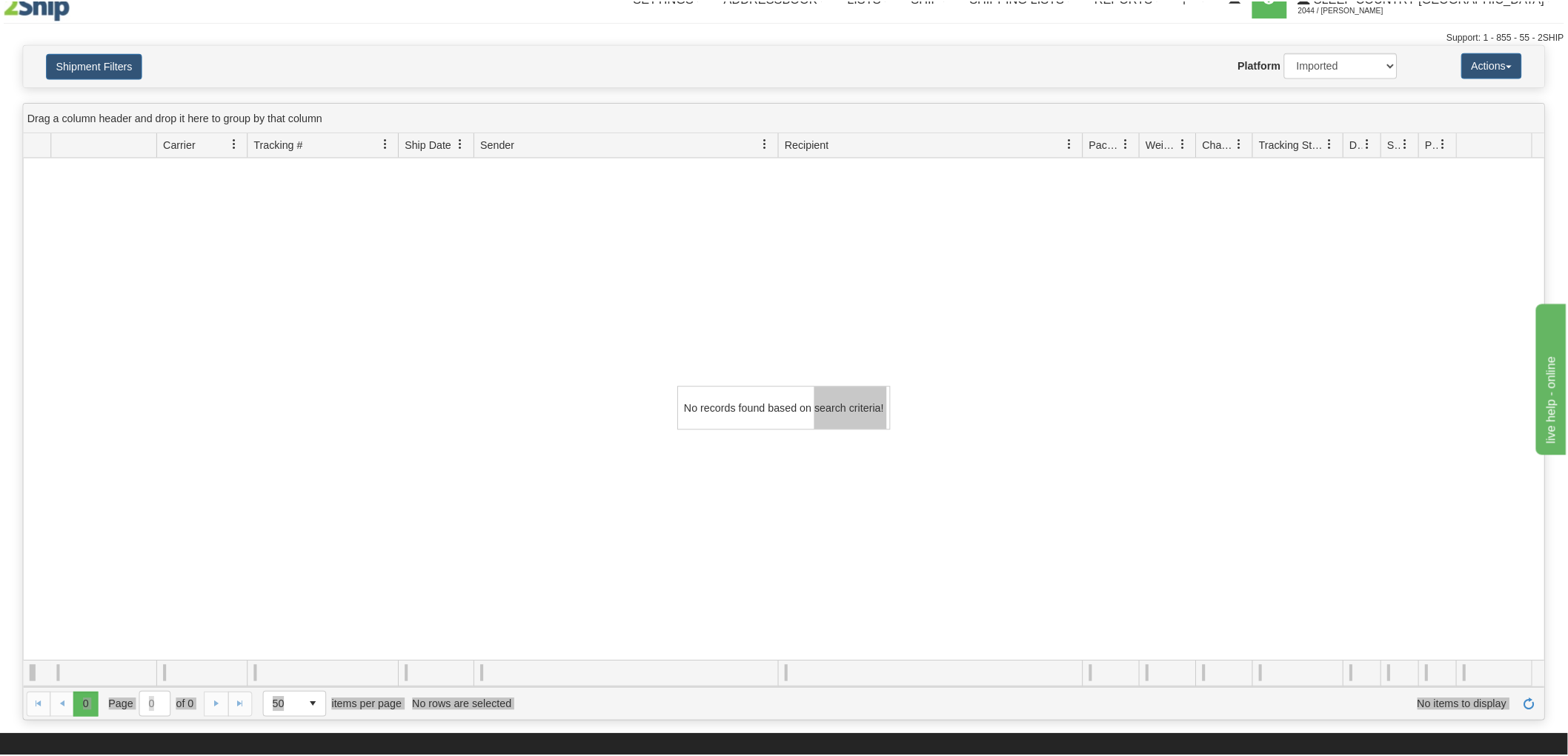
scroll to position [0, 0]
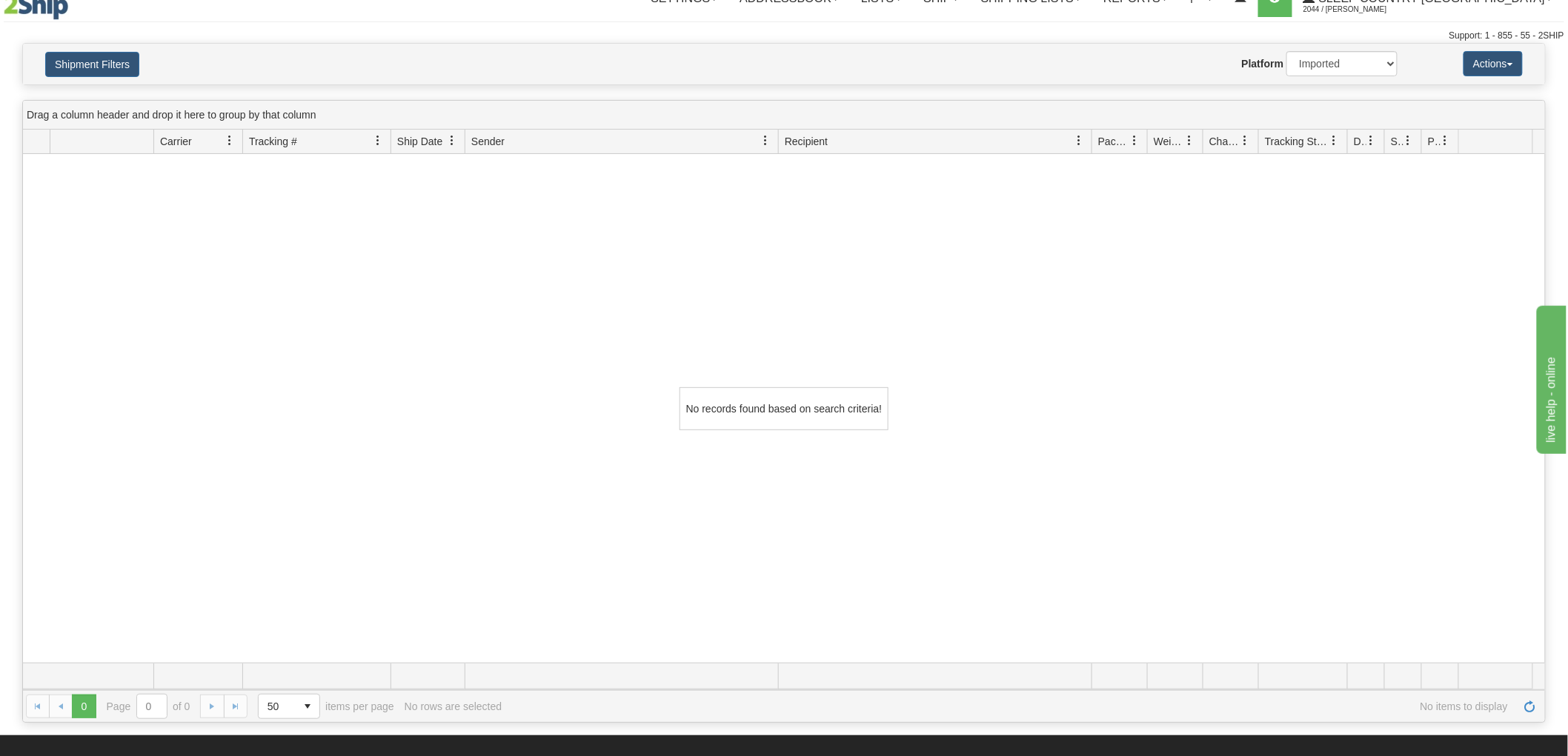
click at [642, 332] on div "No records found based on search criteria!" at bounding box center [784, 408] width 1521 height 509
click at [221, 612] on div "No records found based on search criteria!" at bounding box center [784, 407] width 1521 height 509
drag, startPoint x: 945, startPoint y: 578, endPoint x: 635, endPoint y: 504, distance: 318.7
click at [901, 564] on div "No records found based on search criteria!" at bounding box center [784, 407] width 1521 height 509
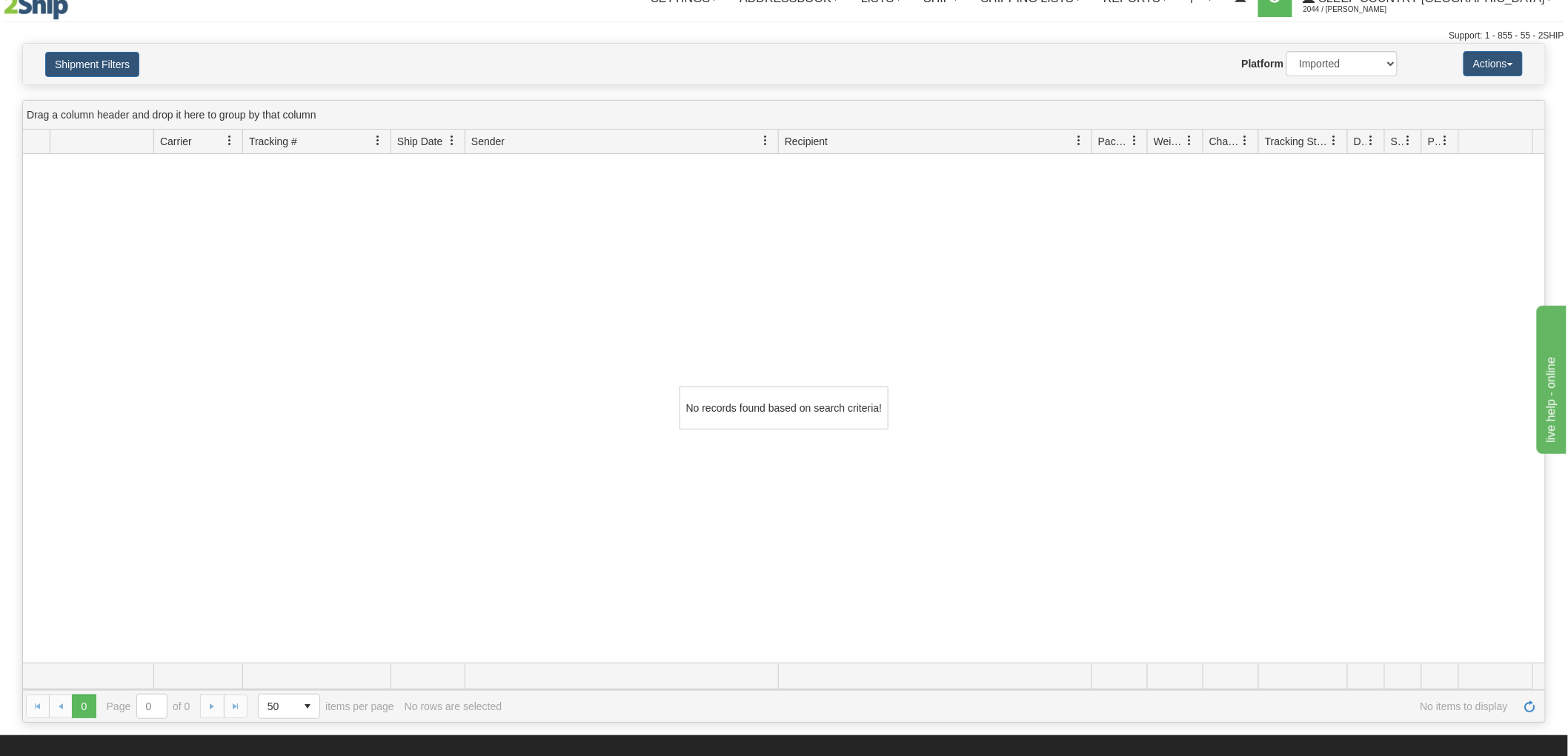
drag, startPoint x: 585, startPoint y: 340, endPoint x: 567, endPoint y: 340, distance: 18.0
click at [584, 340] on div "No records found based on search criteria!" at bounding box center [784, 407] width 1521 height 509
click at [124, 487] on div "No records found based on search criteria!" at bounding box center [784, 407] width 1521 height 509
